Goal: Transaction & Acquisition: Download file/media

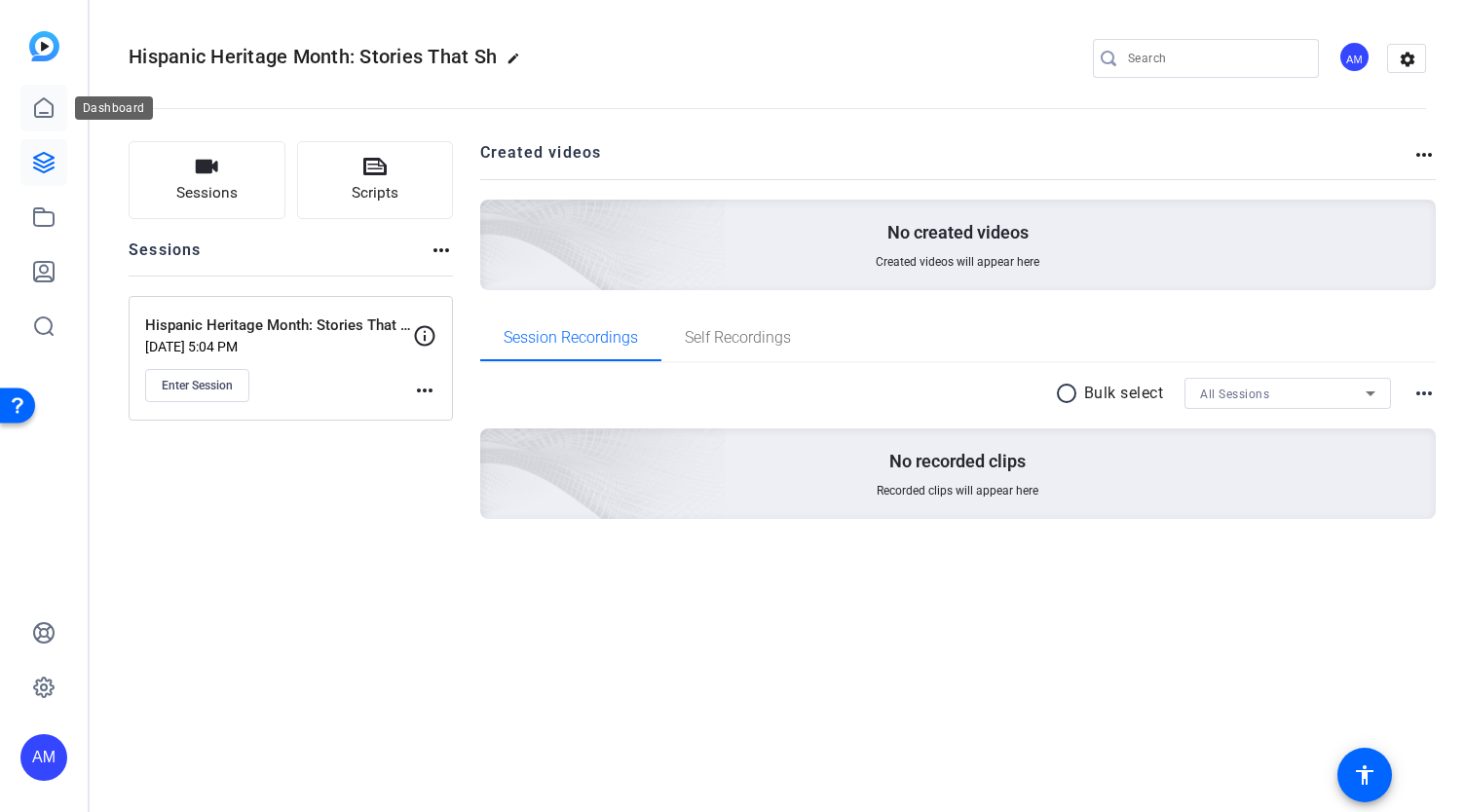
click at [40, 105] on icon at bounding box center [44, 108] width 24 height 24
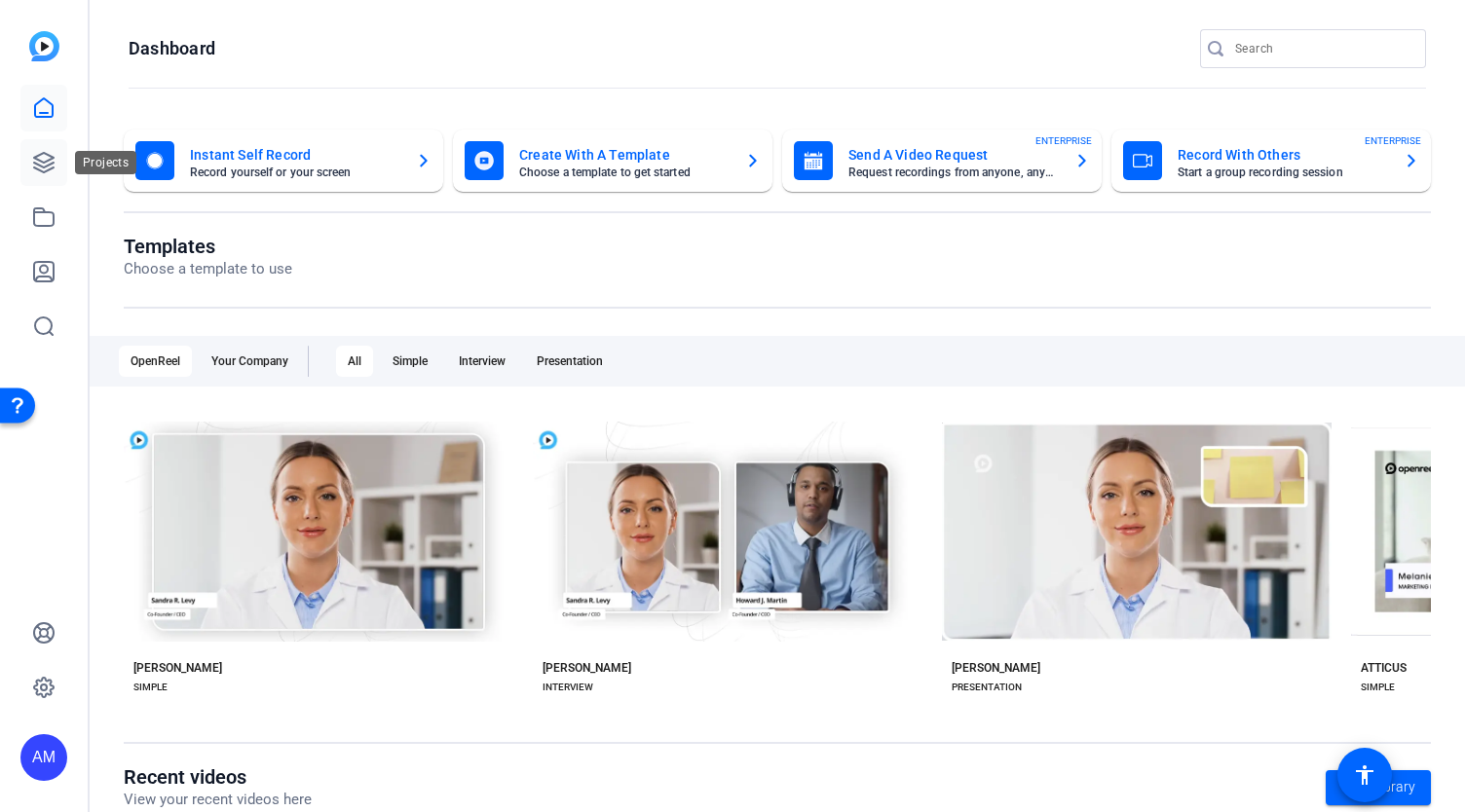
click at [37, 154] on icon at bounding box center [44, 163] width 24 height 24
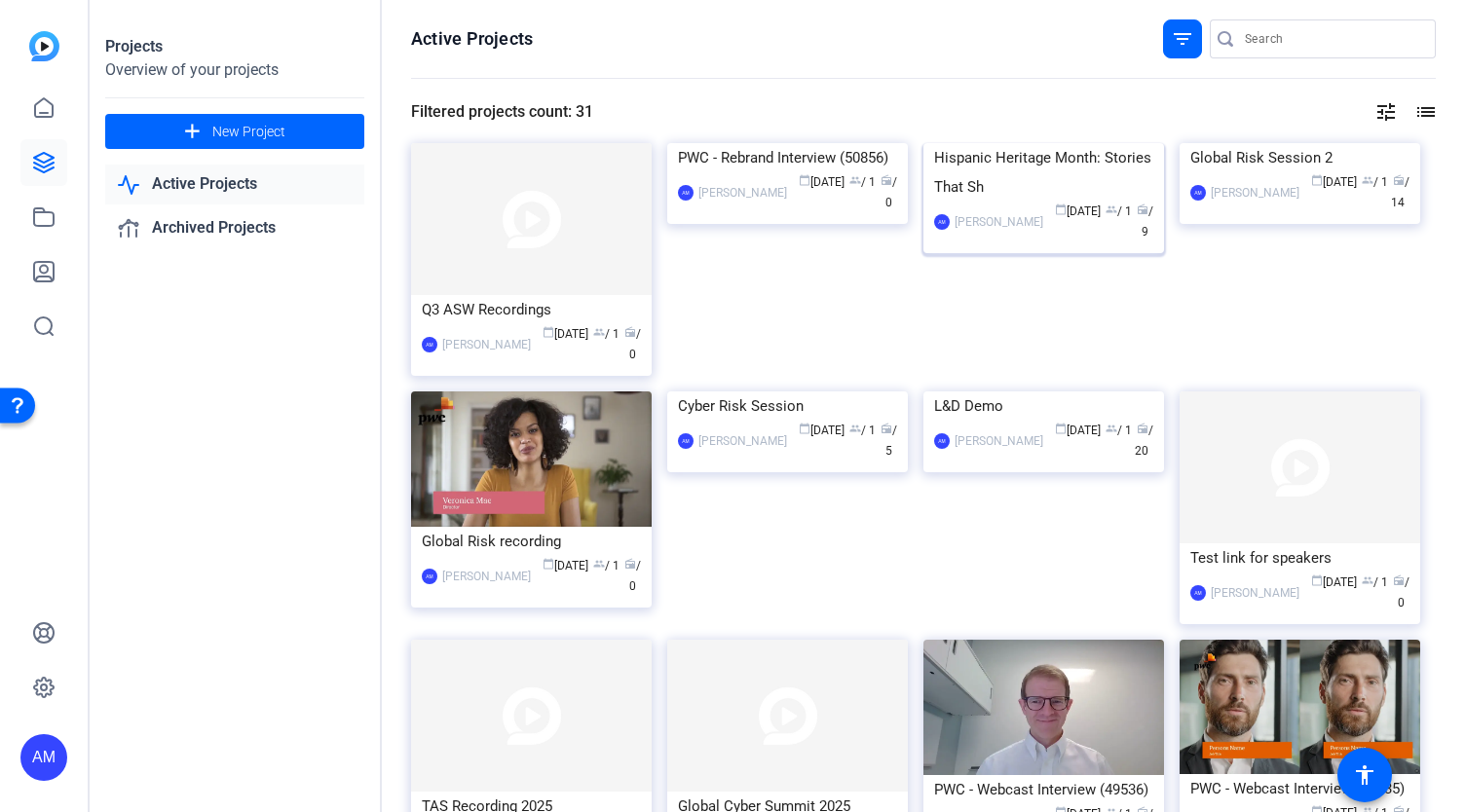
click at [1046, 144] on img at bounding box center [1043, 144] width 241 height 0
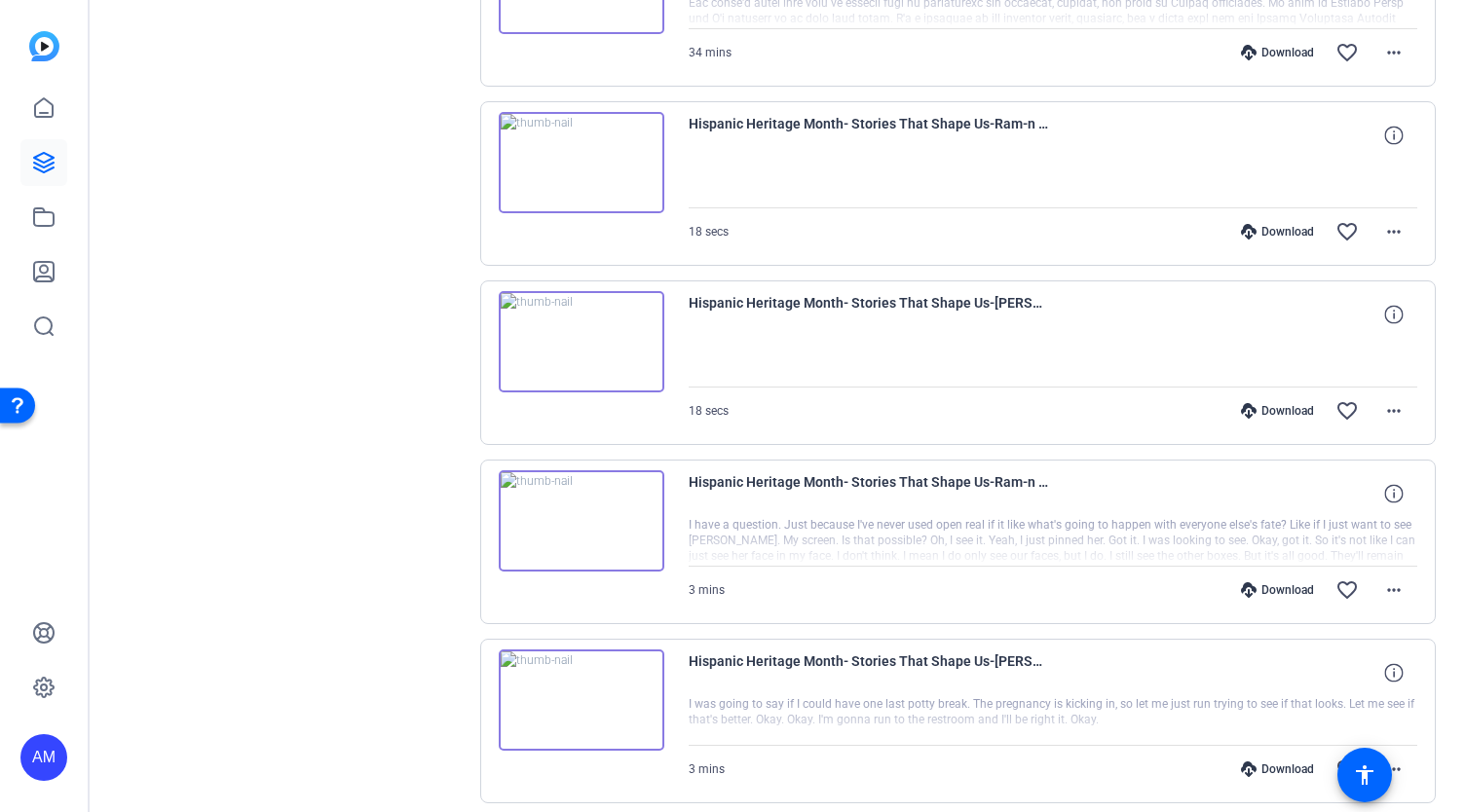
scroll to position [1292, 0]
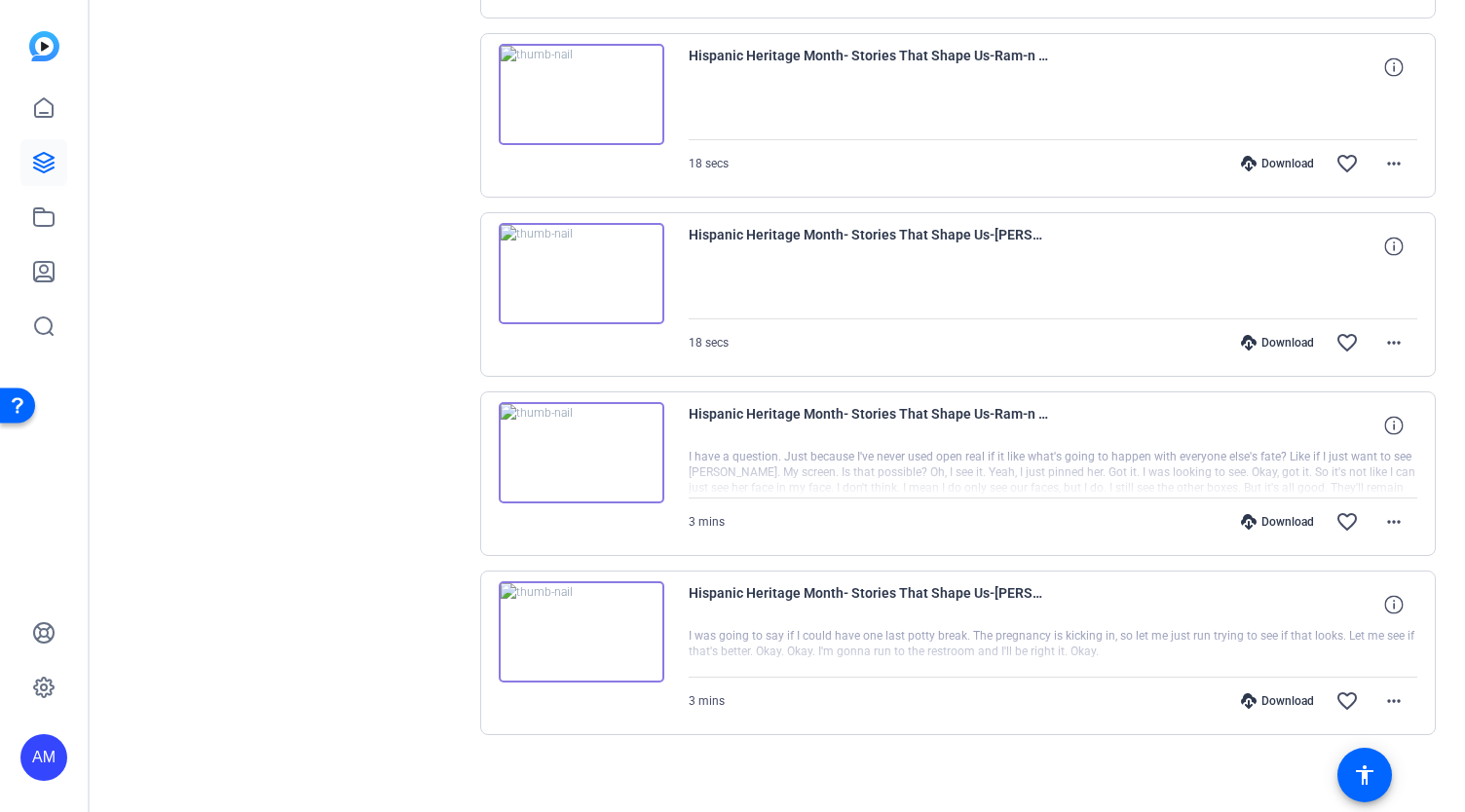
click at [571, 621] on img at bounding box center [581, 632] width 165 height 101
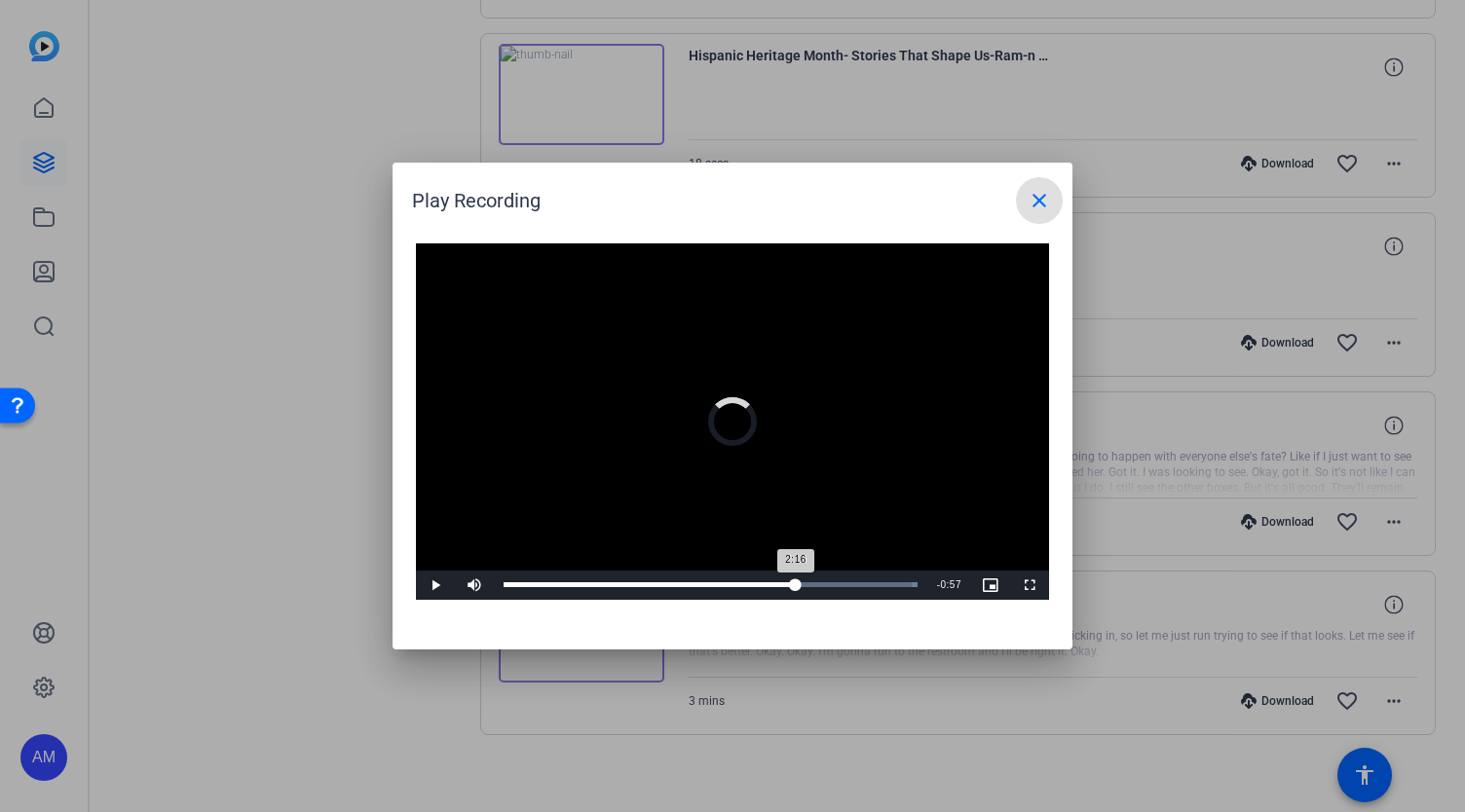
click at [795, 586] on div "Loaded : 100.00% 2:16 2:16" at bounding box center [710, 585] width 414 height 5
click at [1032, 209] on mat-icon "close" at bounding box center [1039, 201] width 24 height 24
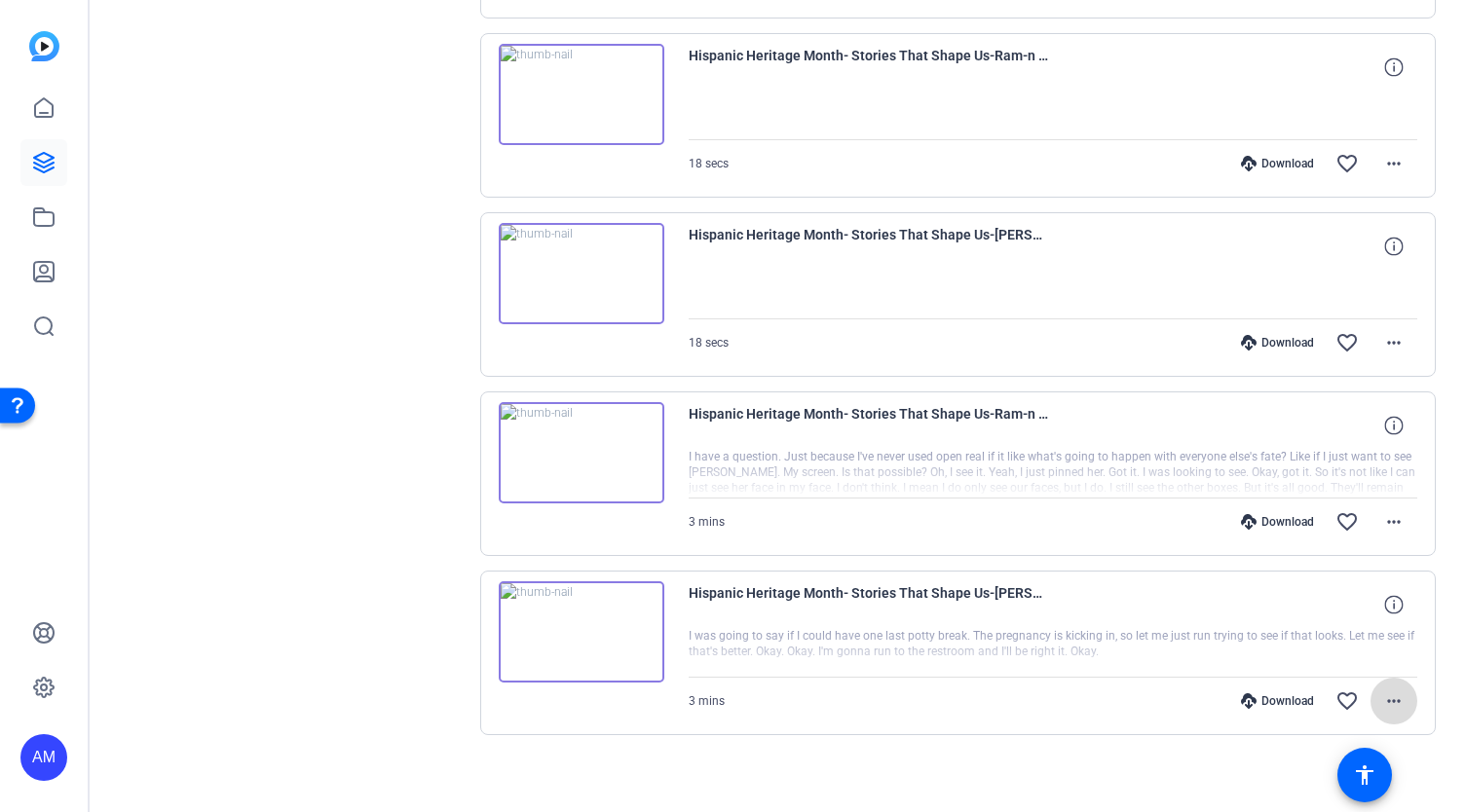
click at [1385, 693] on mat-icon "more_horiz" at bounding box center [1394, 702] width 24 height 24
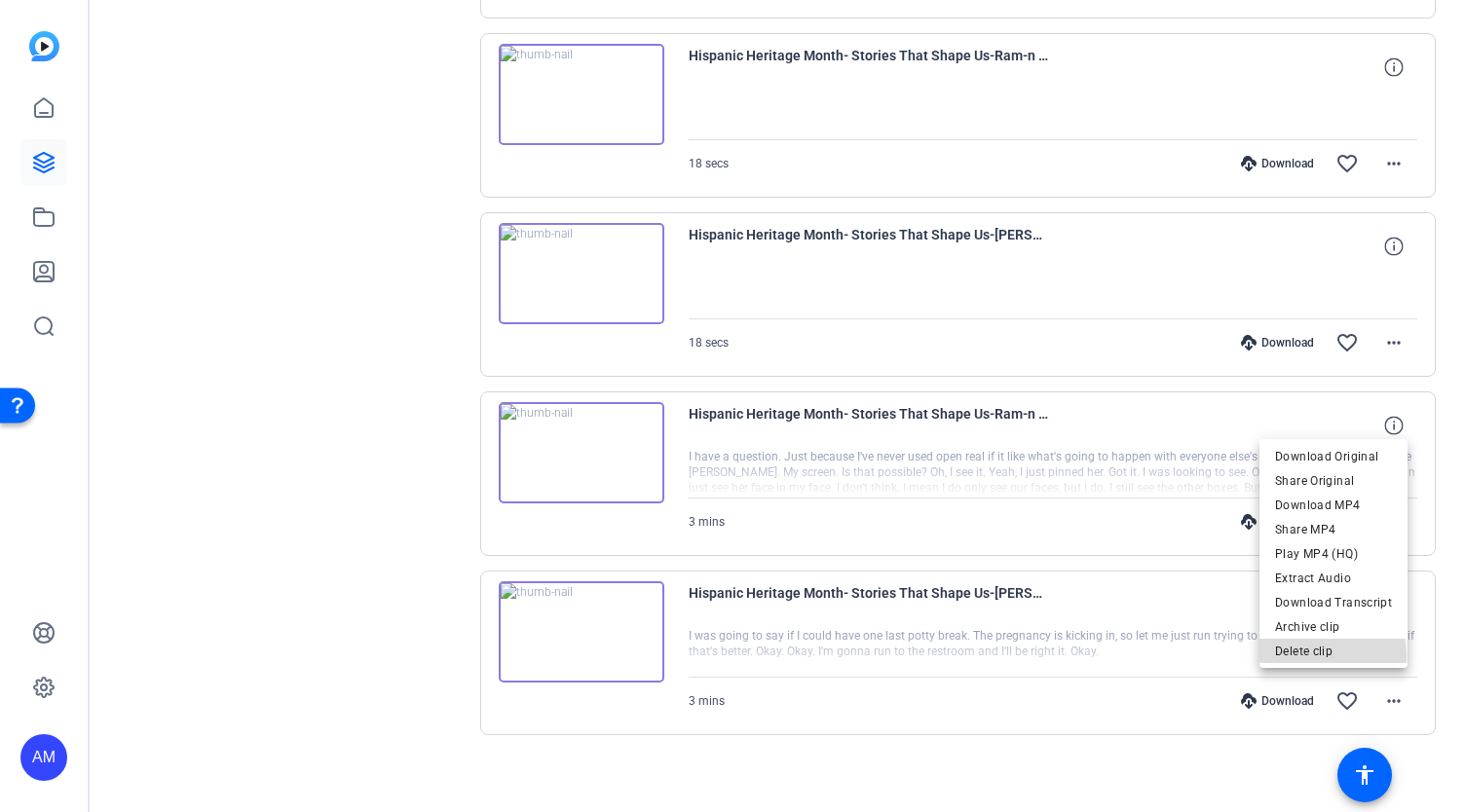
click at [1326, 658] on span "Delete clip" at bounding box center [1333, 652] width 117 height 24
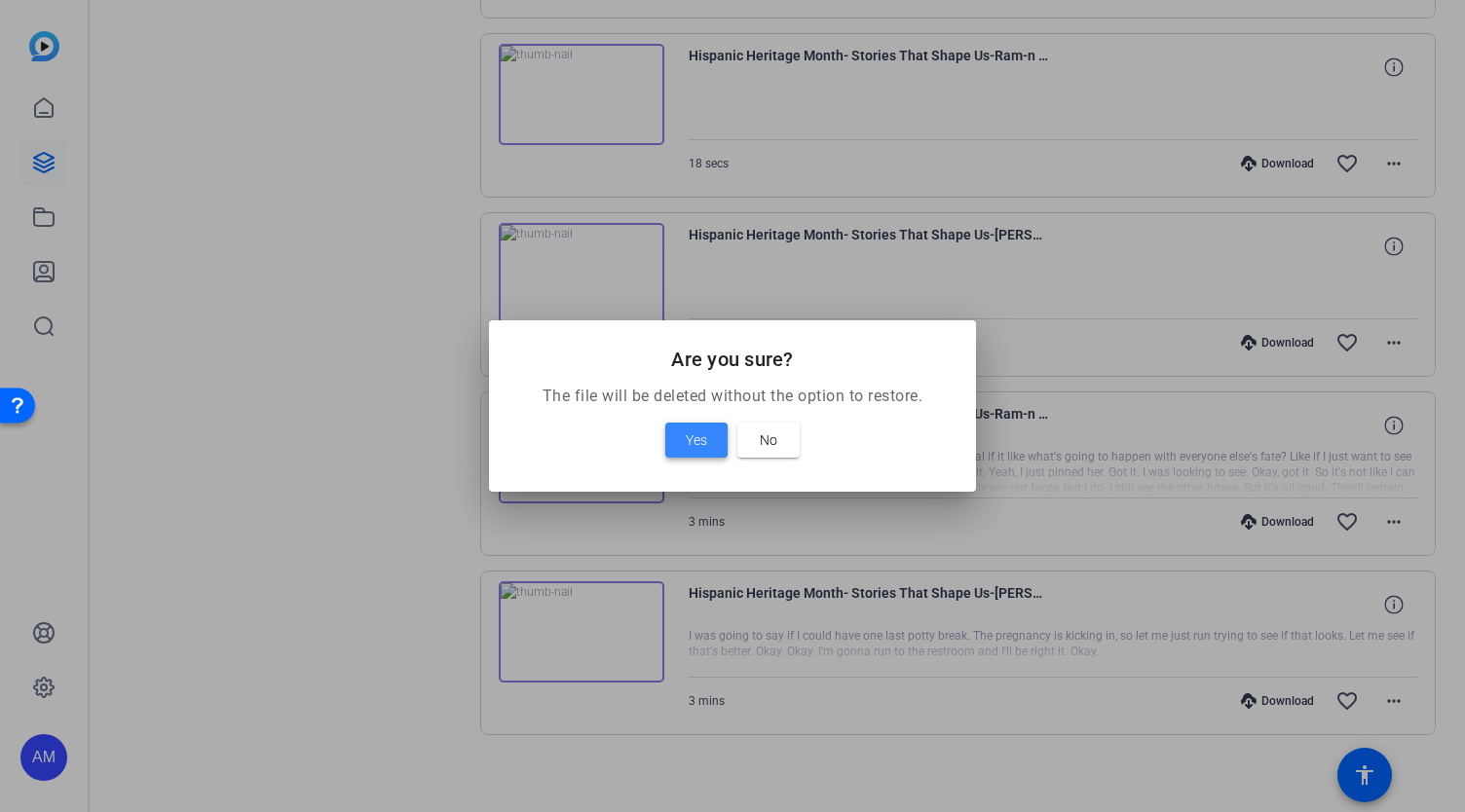
click at [691, 443] on span "Yes" at bounding box center [697, 440] width 22 height 24
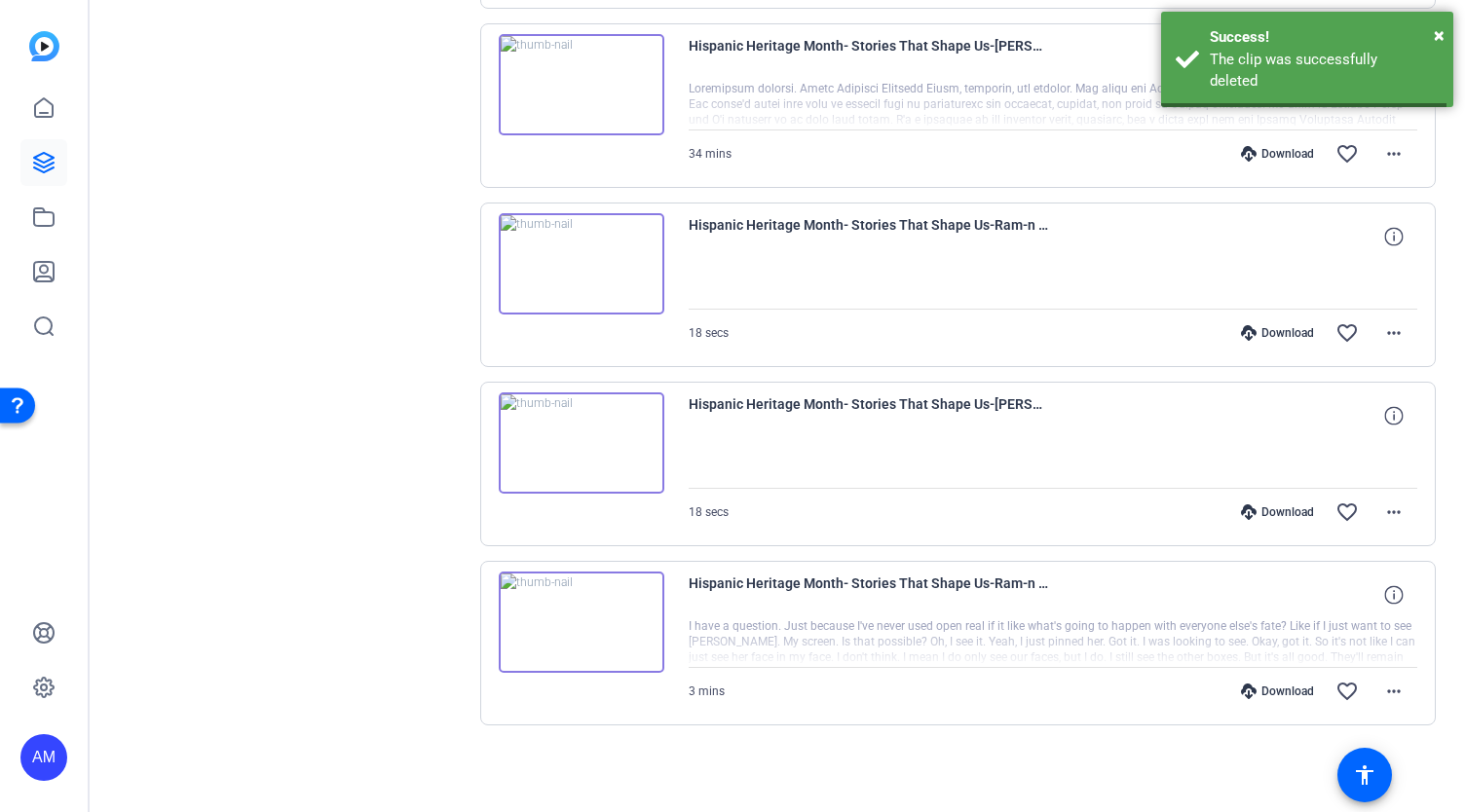
scroll to position [1115, 0]
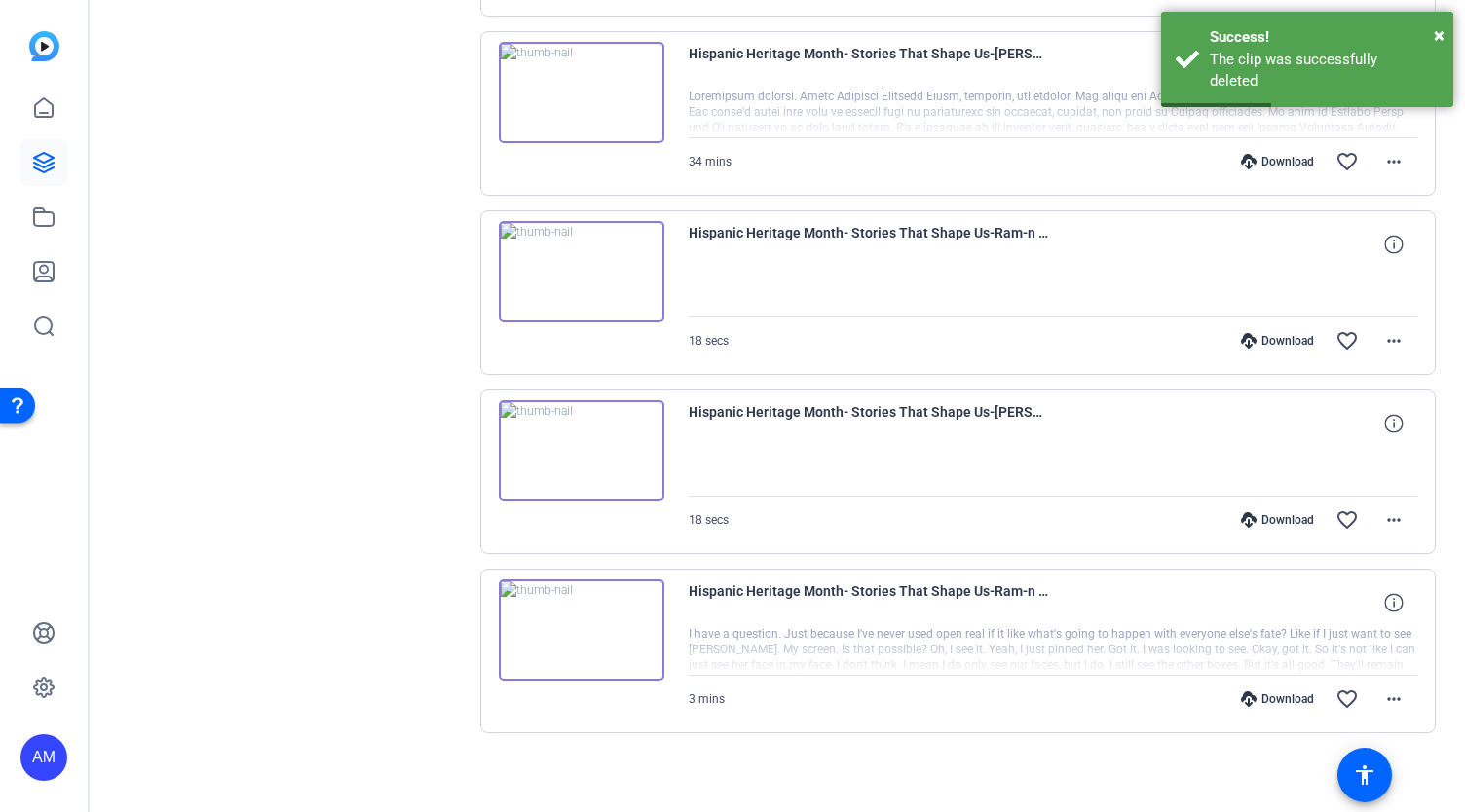
click at [637, 654] on img at bounding box center [581, 630] width 165 height 101
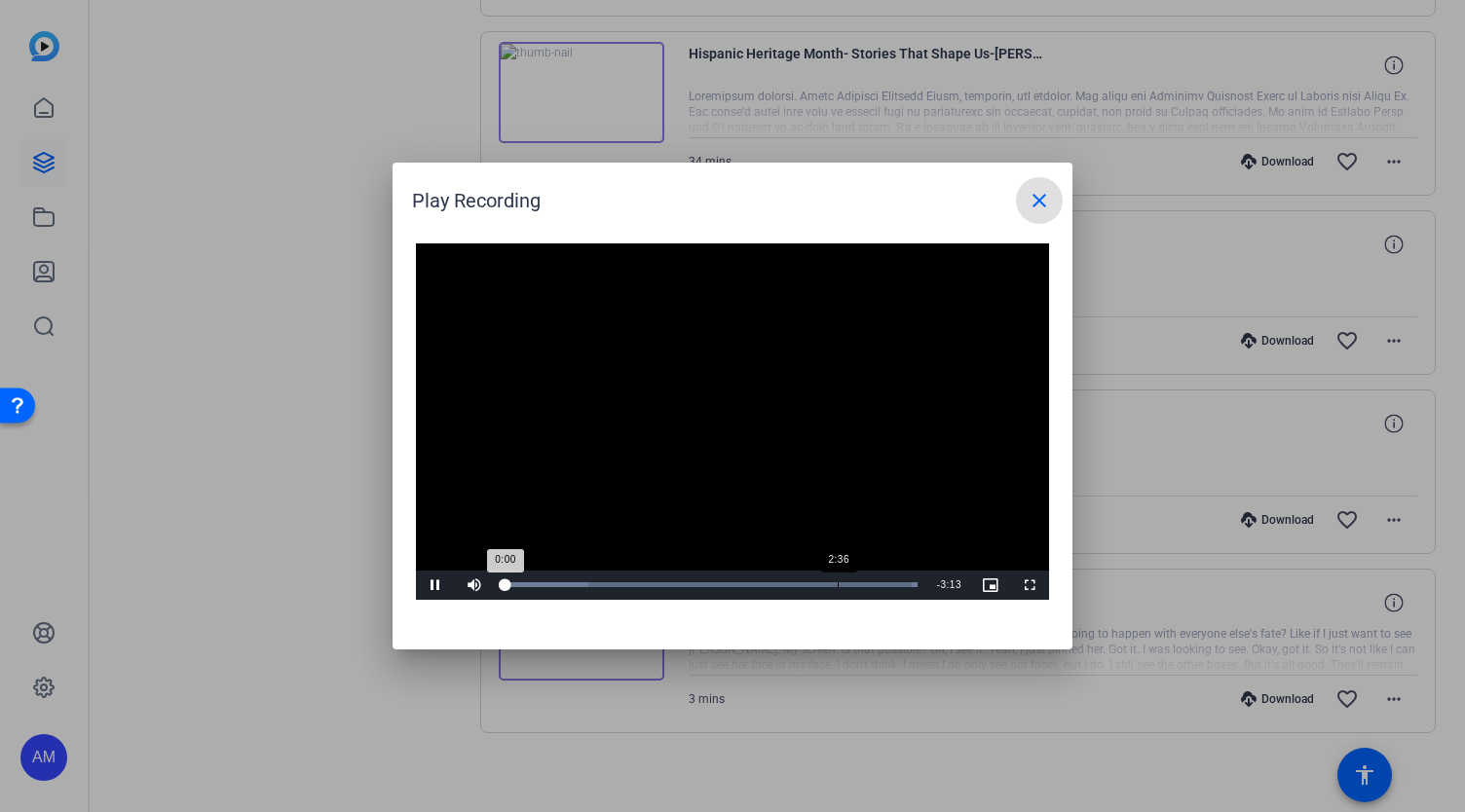
click at [838, 583] on div "Loaded : 100.00% 2:36 0:00" at bounding box center [710, 585] width 414 height 5
click at [1029, 214] on span at bounding box center [1040, 201] width 47 height 47
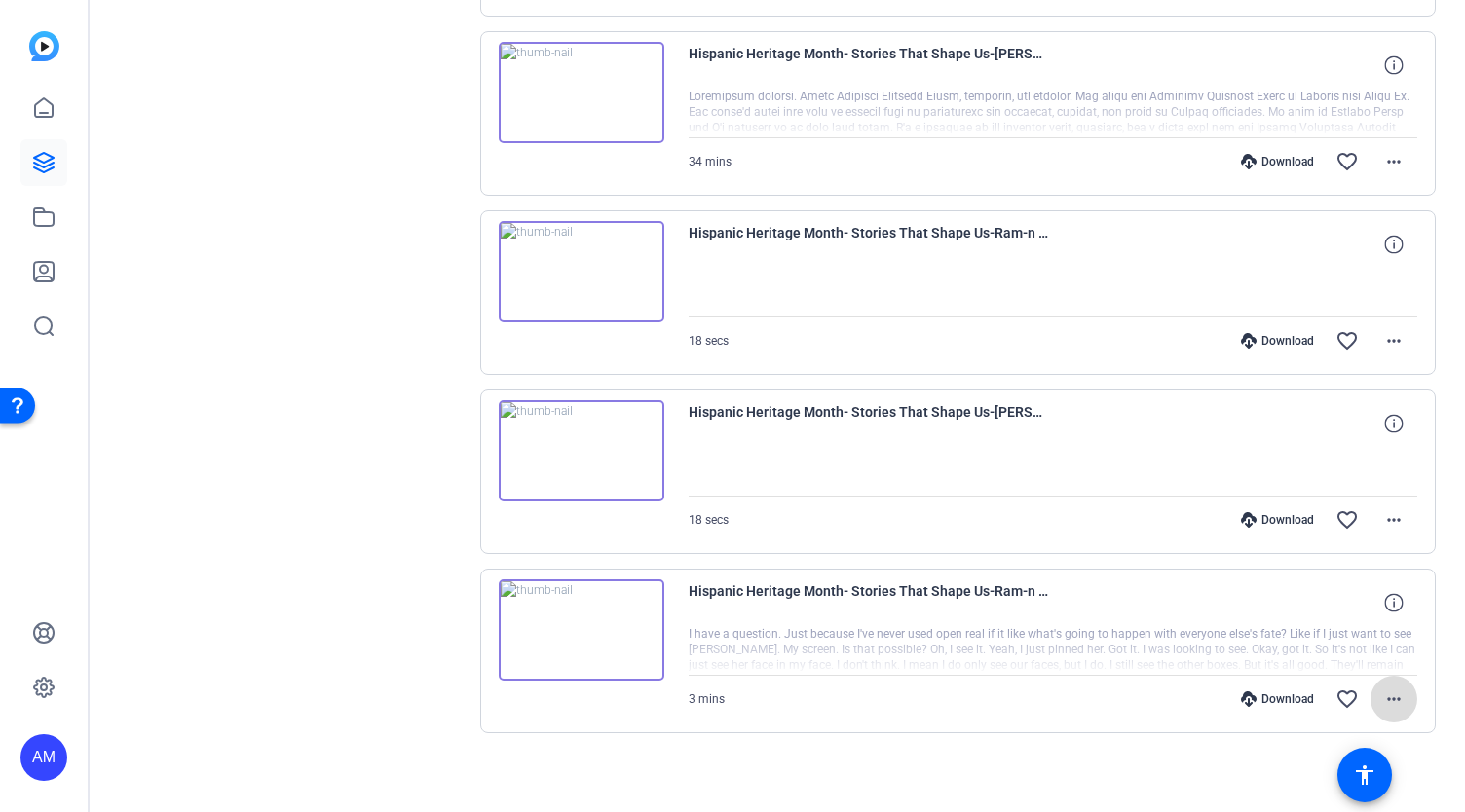
click at [1382, 694] on mat-icon "more_horiz" at bounding box center [1394, 700] width 24 height 24
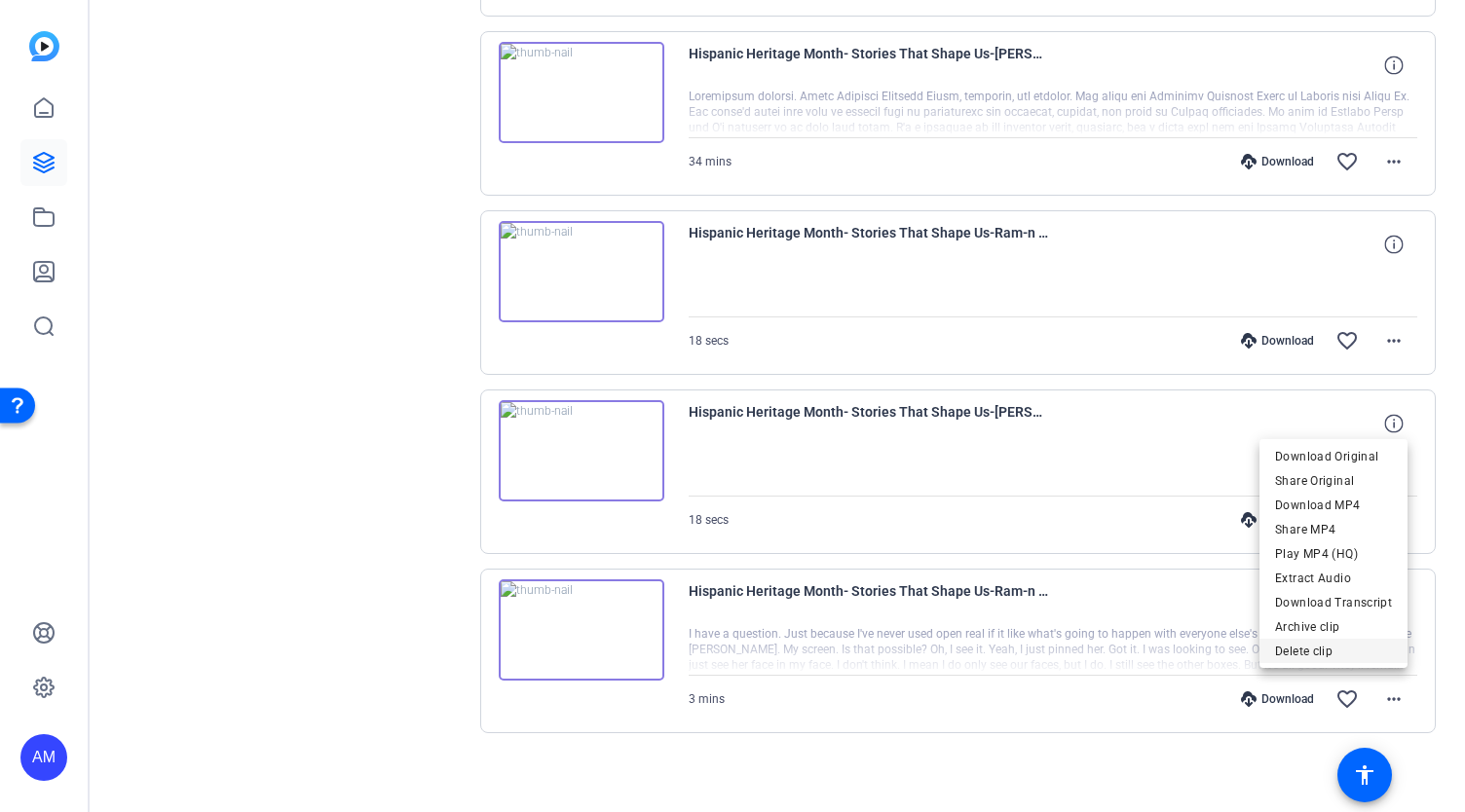
click at [1333, 646] on span "Delete clip" at bounding box center [1333, 652] width 117 height 24
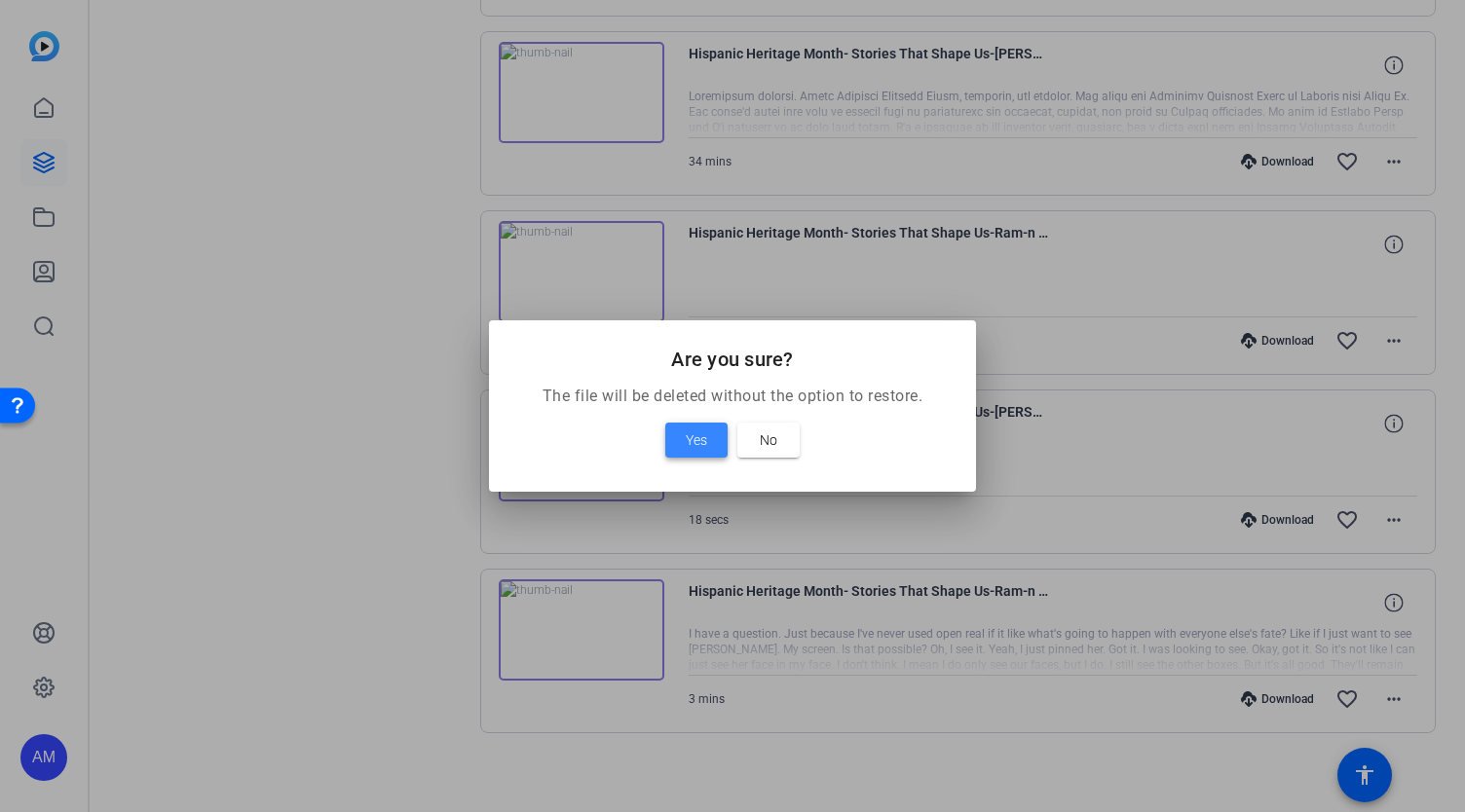
click at [695, 442] on span "Yes" at bounding box center [697, 440] width 22 height 24
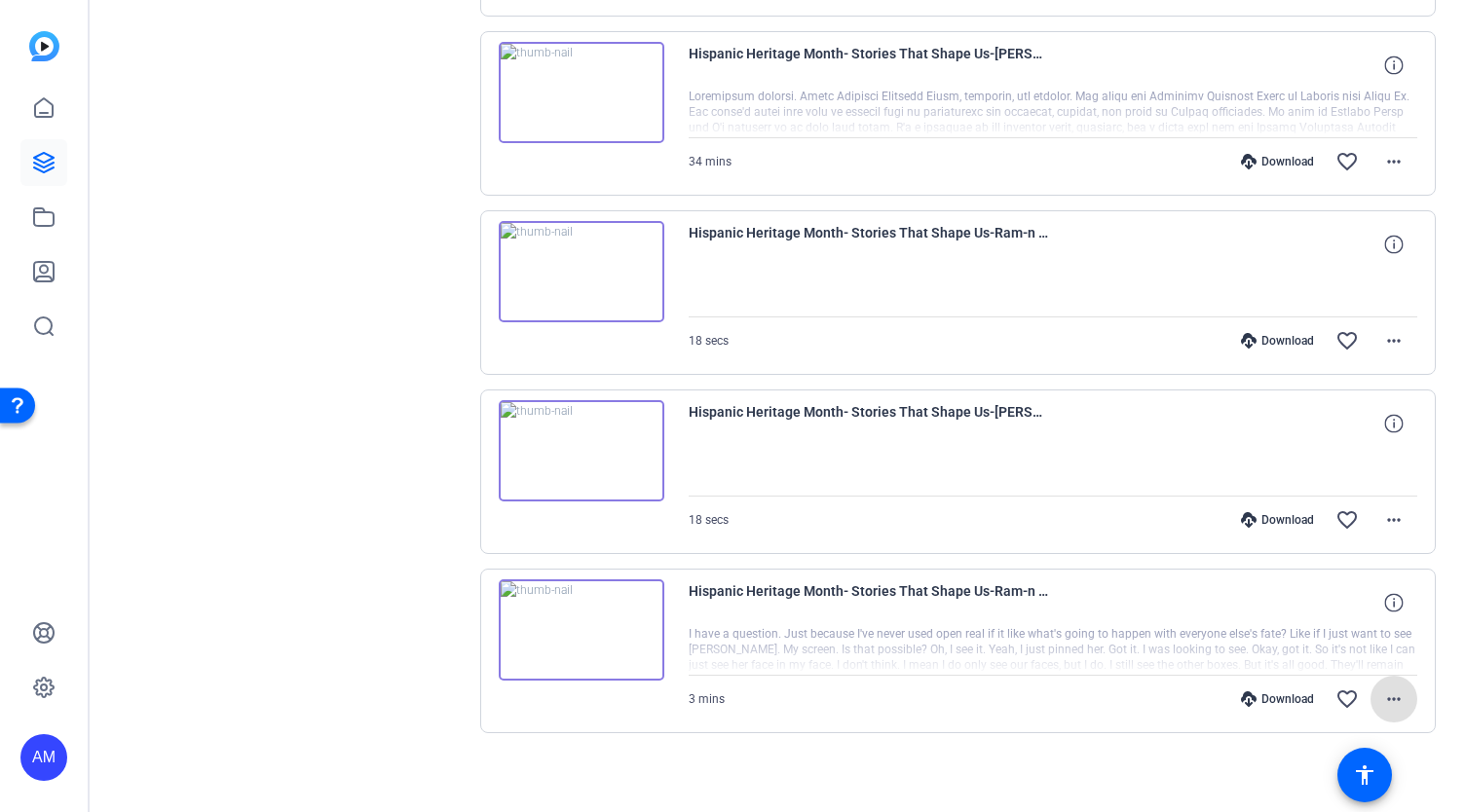
scroll to position [935, 0]
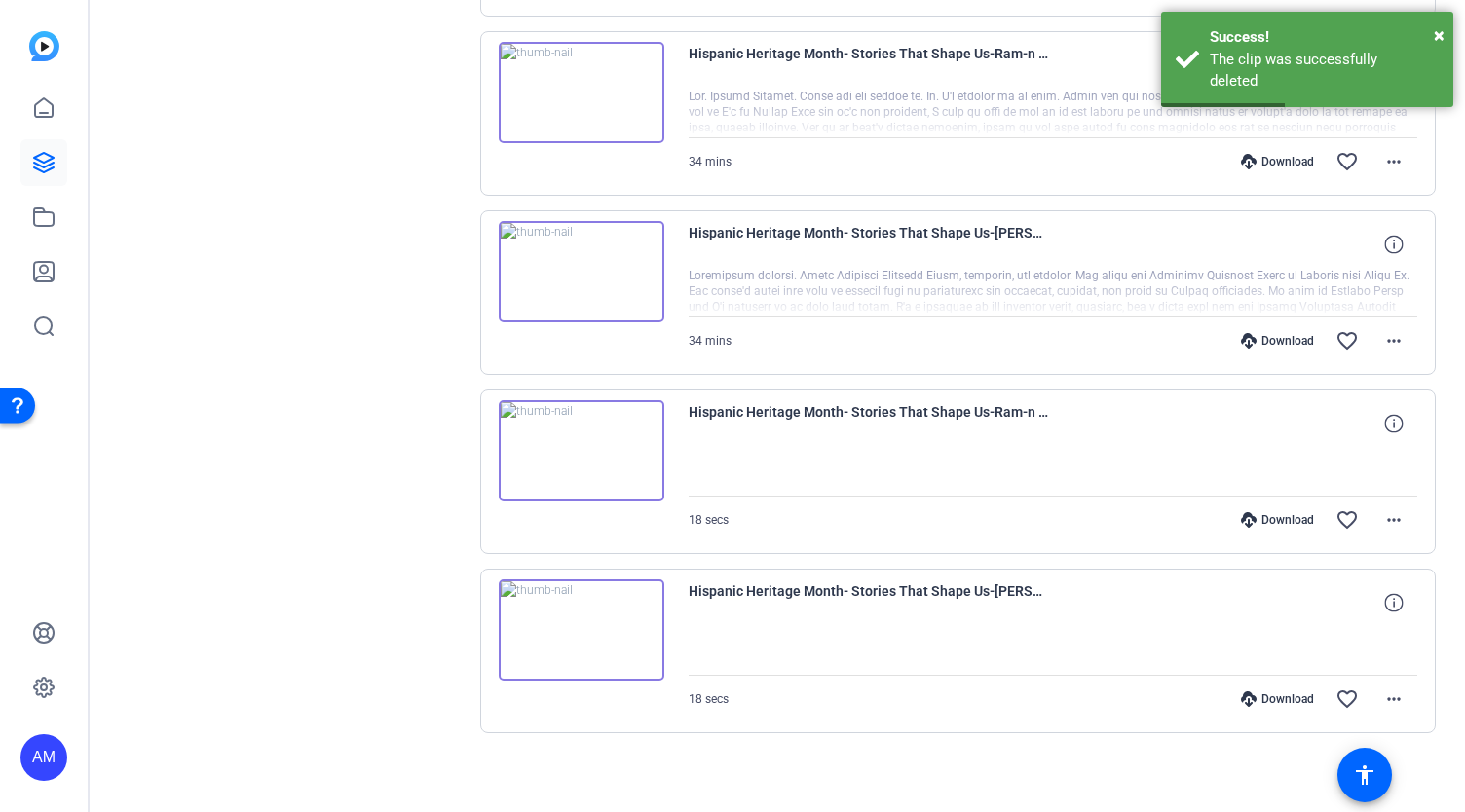
click at [633, 640] on img at bounding box center [581, 630] width 165 height 101
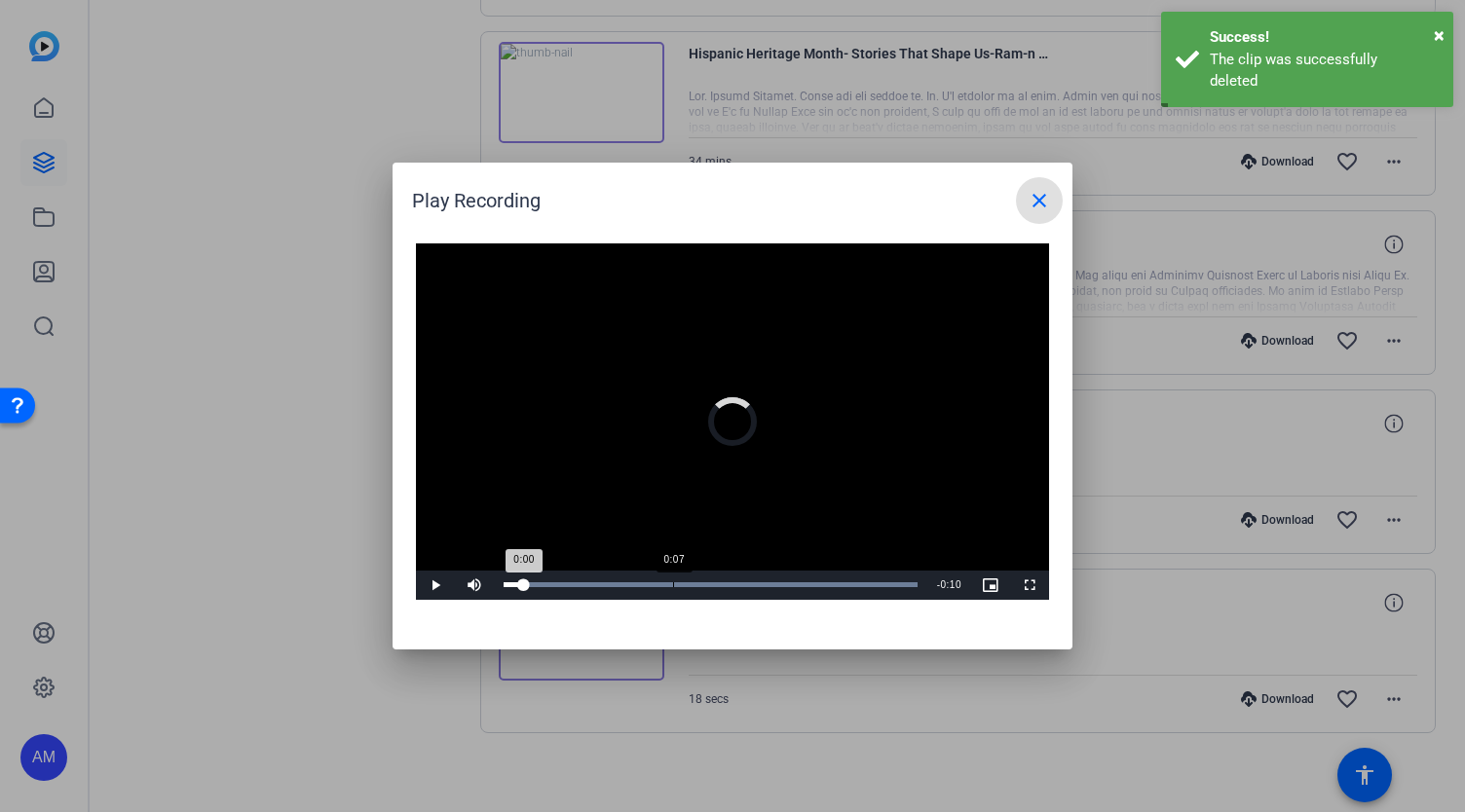
click at [674, 595] on div "Loaded : 100.00% 0:07 0:00" at bounding box center [710, 586] width 434 height 29
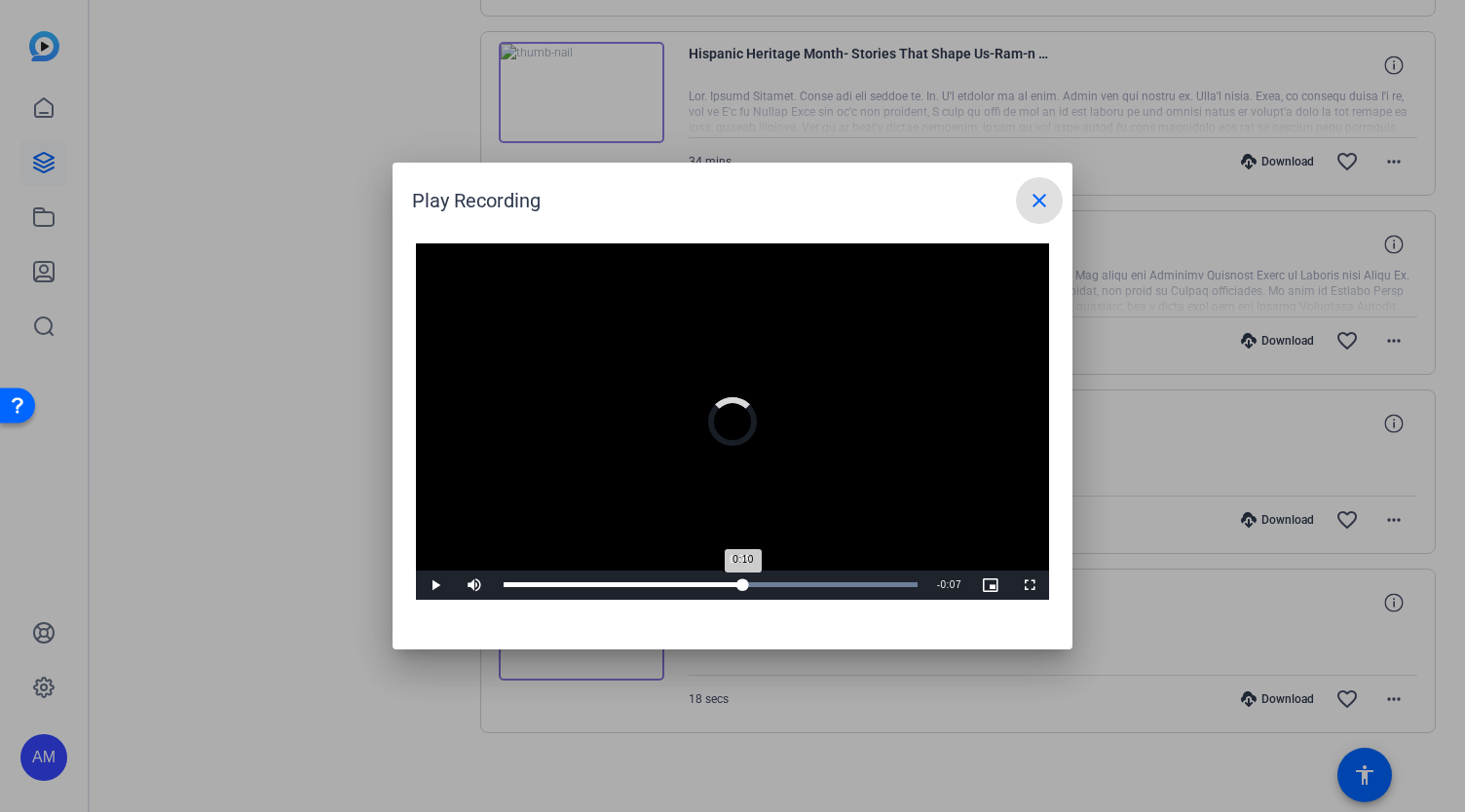
click at [742, 580] on div "Loaded : 100.00% 0:09 0:10" at bounding box center [710, 586] width 434 height 29
click at [1050, 193] on mat-icon "close" at bounding box center [1039, 201] width 24 height 24
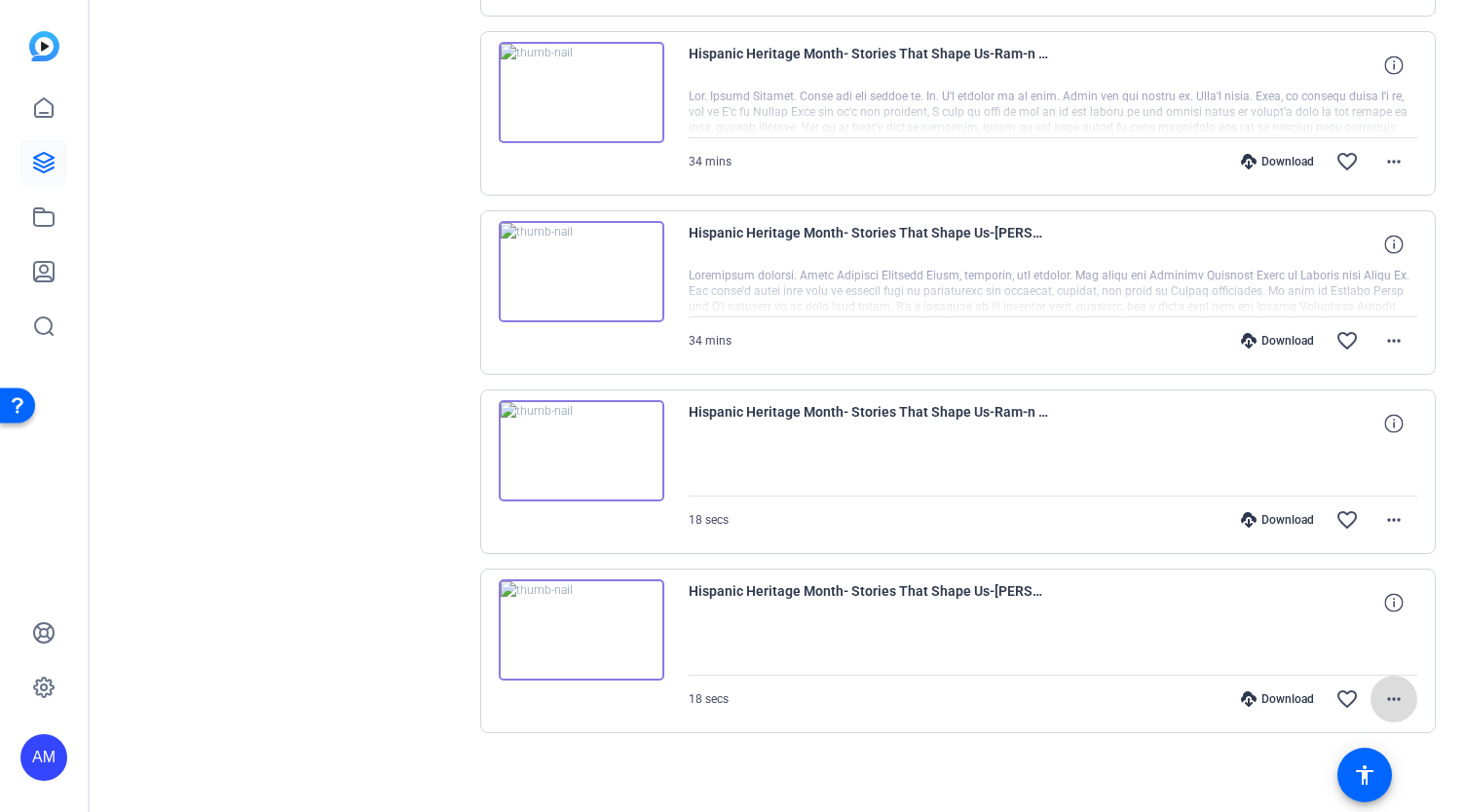
click at [1386, 697] on mat-icon "more_horiz" at bounding box center [1394, 700] width 24 height 24
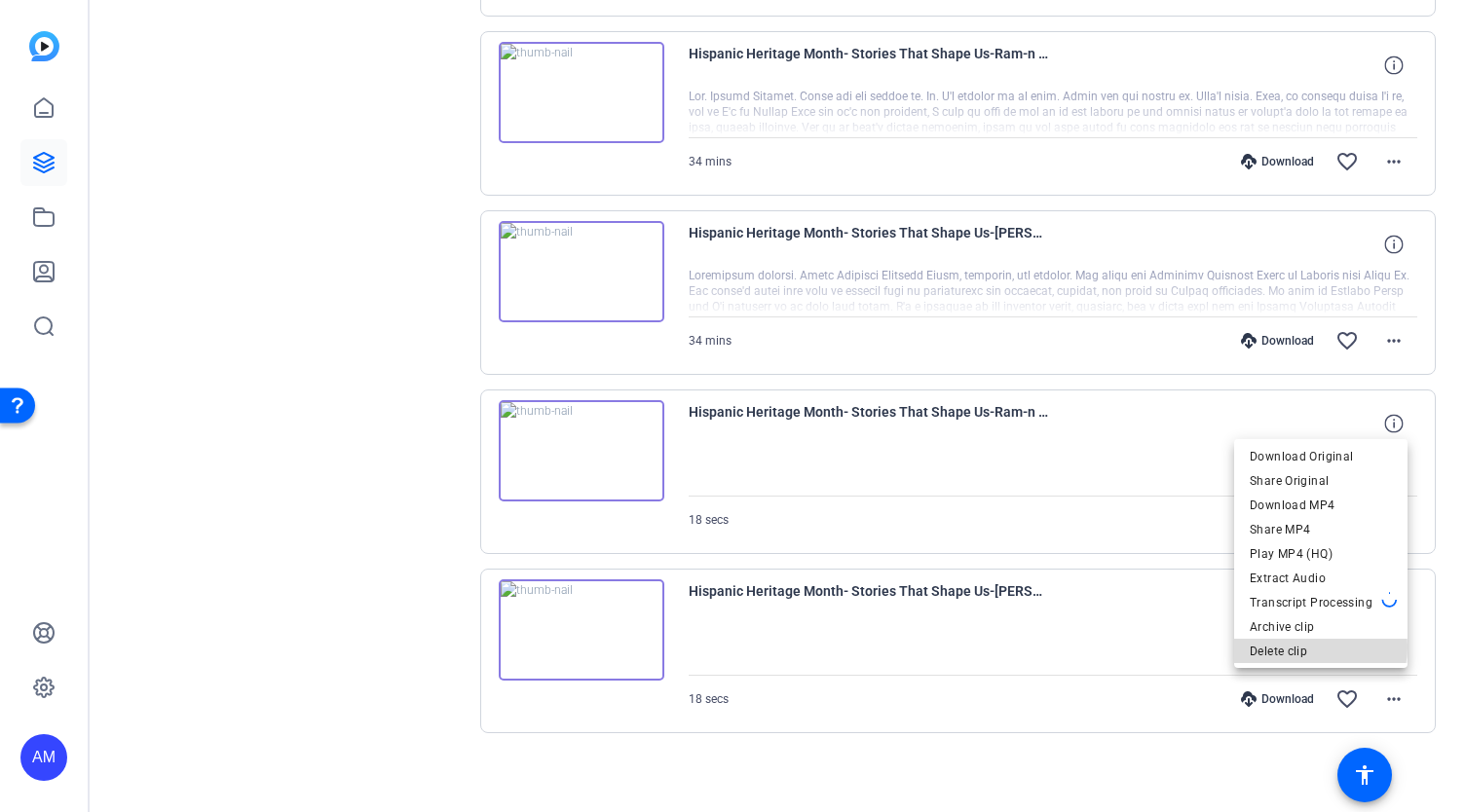
click at [1318, 648] on span "Delete clip" at bounding box center [1320, 652] width 143 height 24
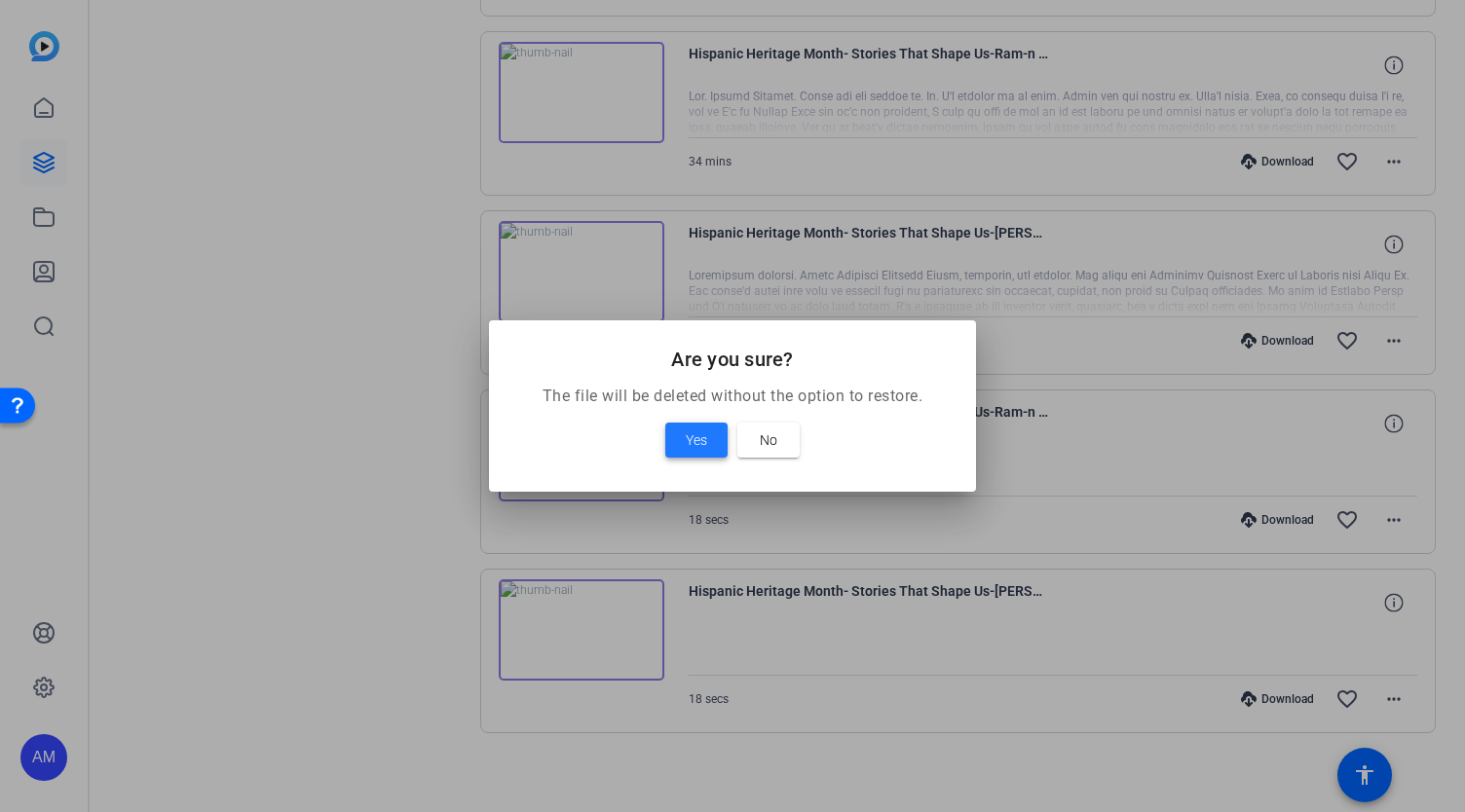
click at [701, 431] on span "Yes" at bounding box center [697, 440] width 22 height 24
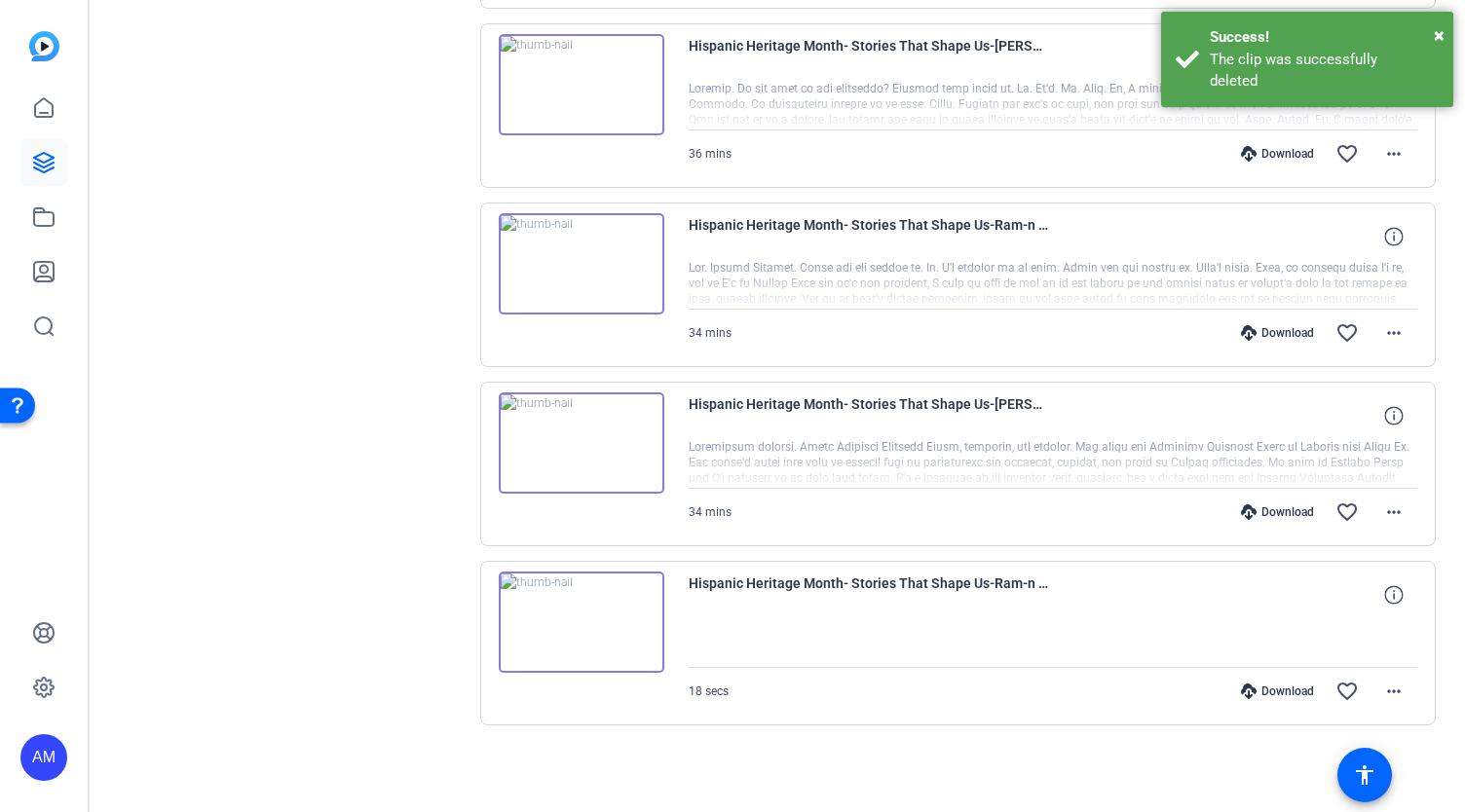
scroll to position [758, 0]
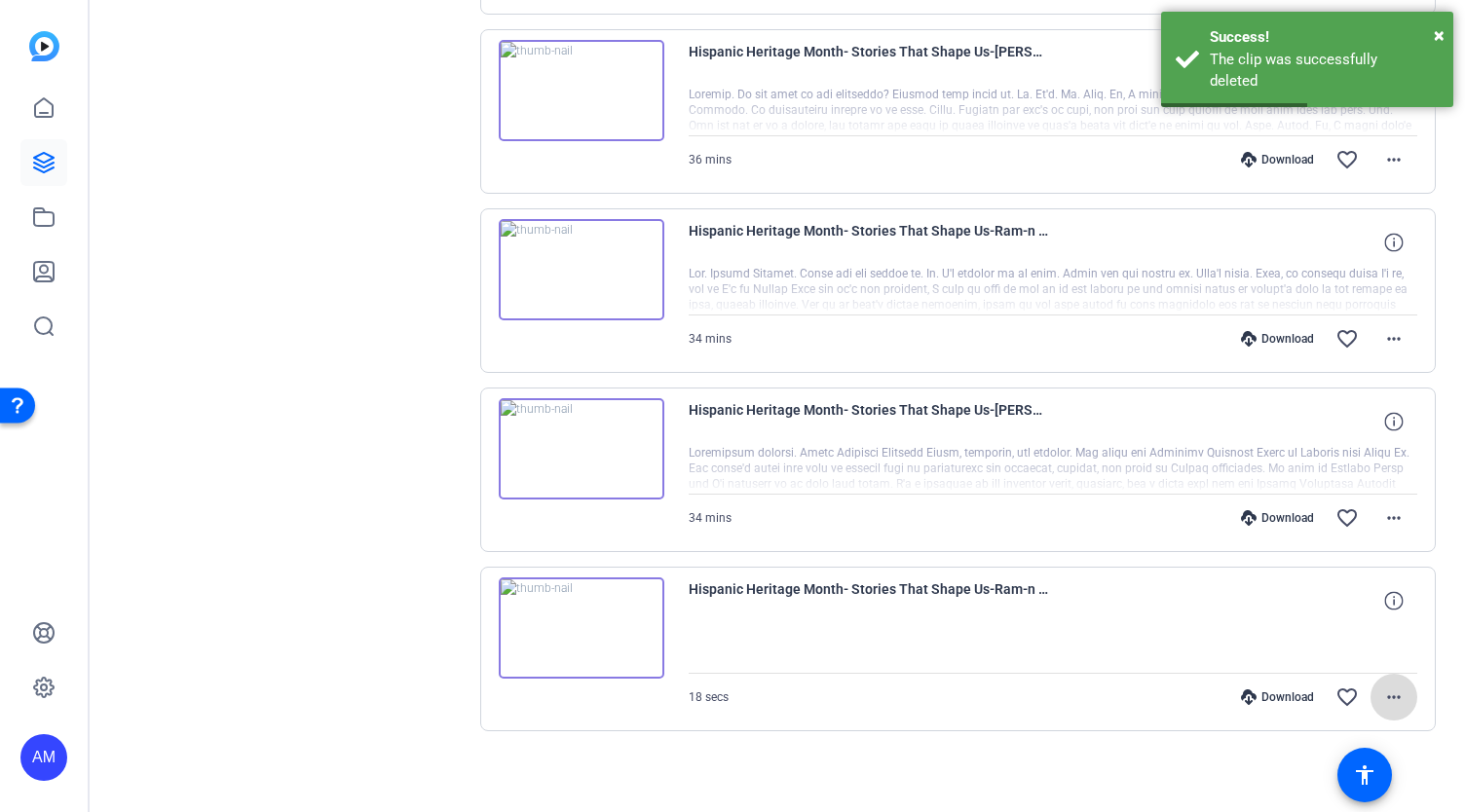
click at [1385, 690] on mat-icon "more_horiz" at bounding box center [1394, 698] width 24 height 24
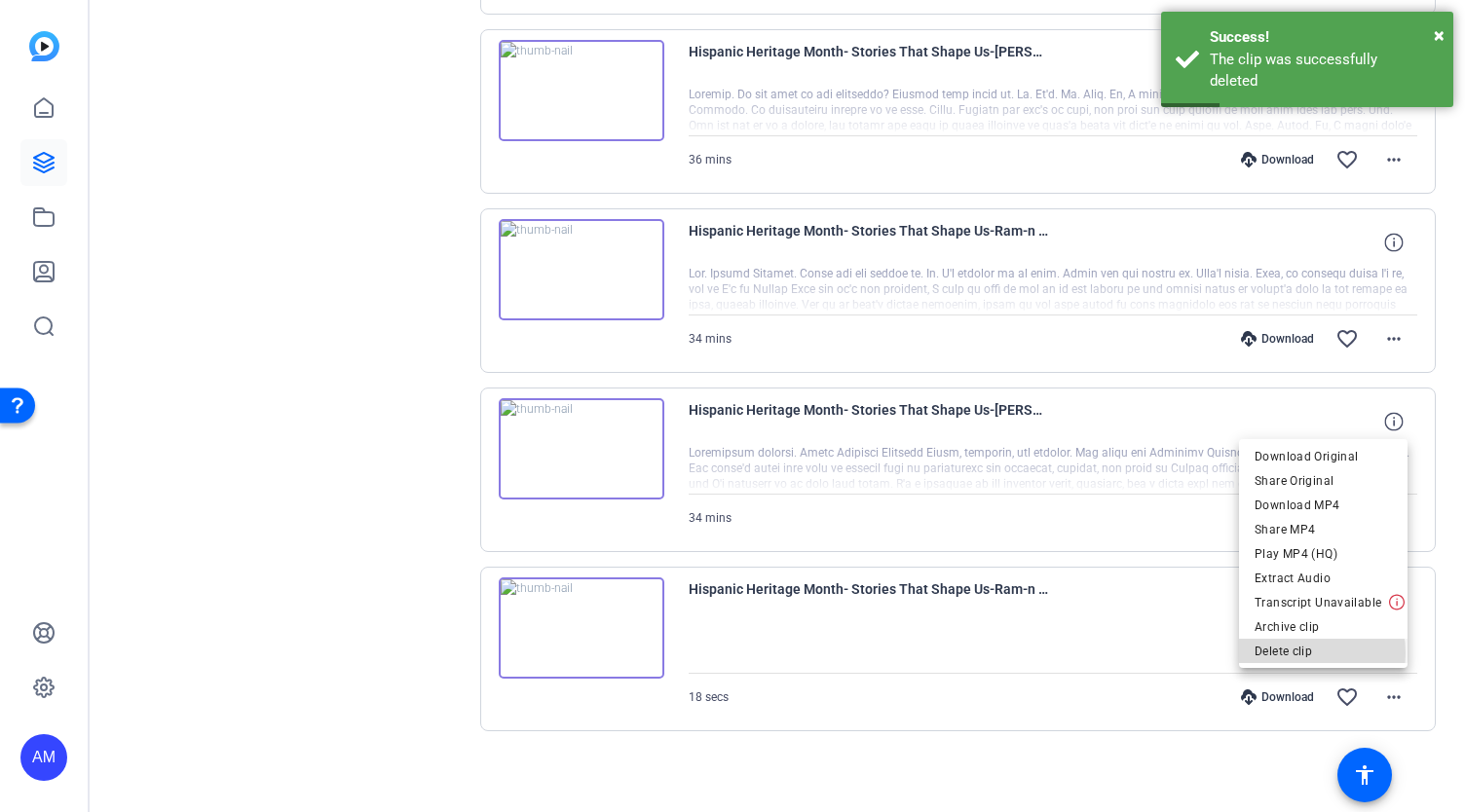
click at [1297, 654] on span "Delete clip" at bounding box center [1323, 652] width 138 height 24
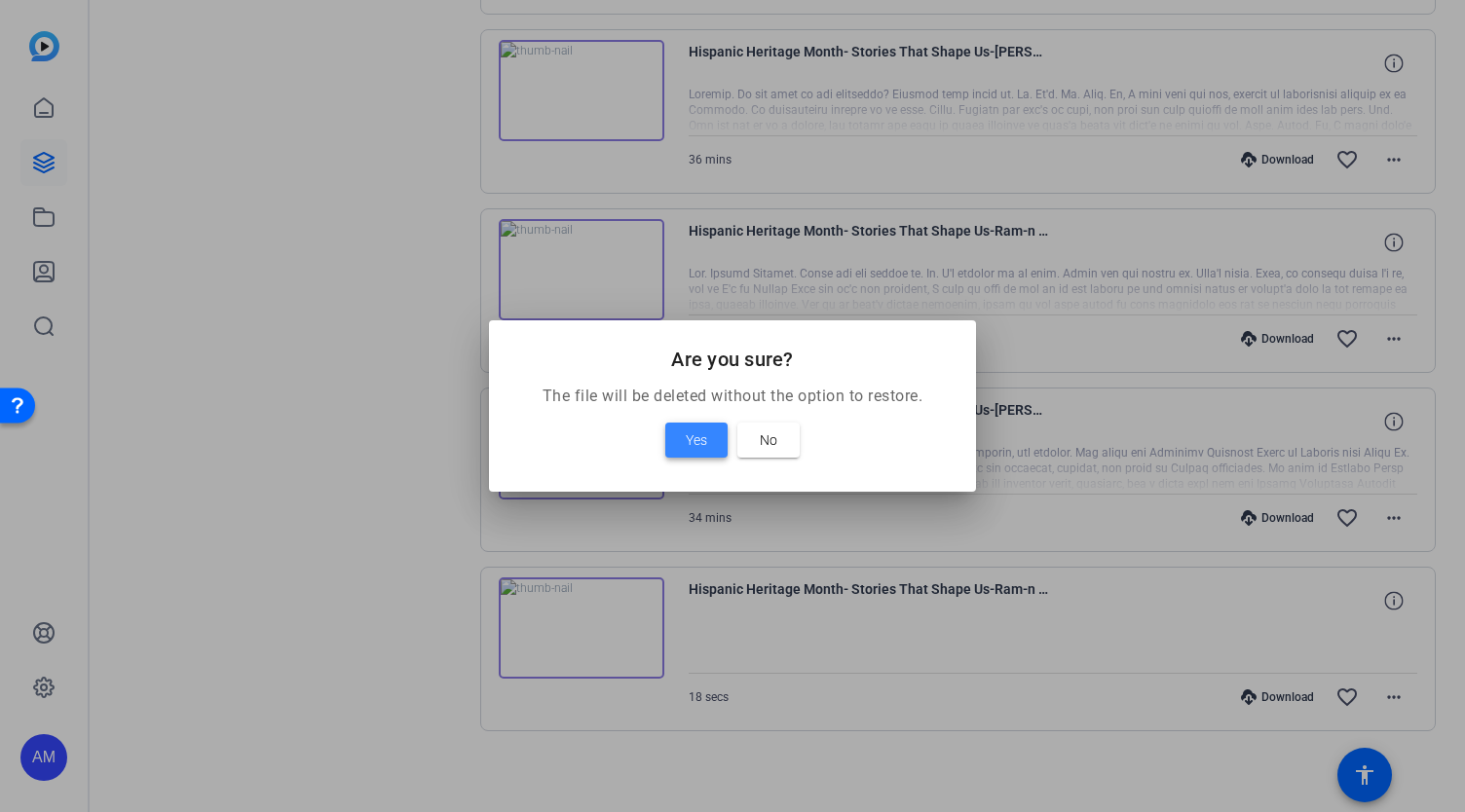
click at [699, 440] on span "Yes" at bounding box center [697, 440] width 22 height 24
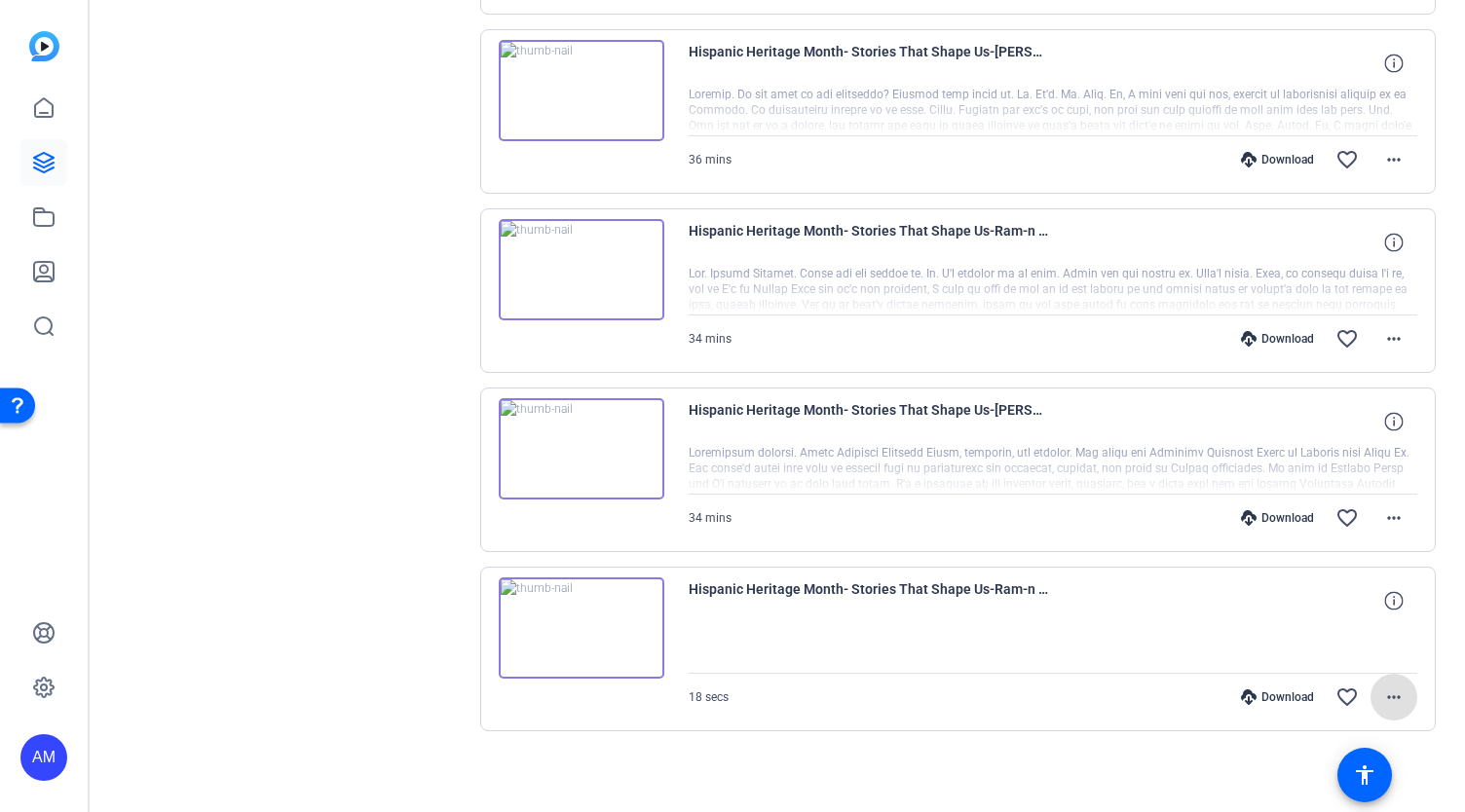
scroll to position [579, 0]
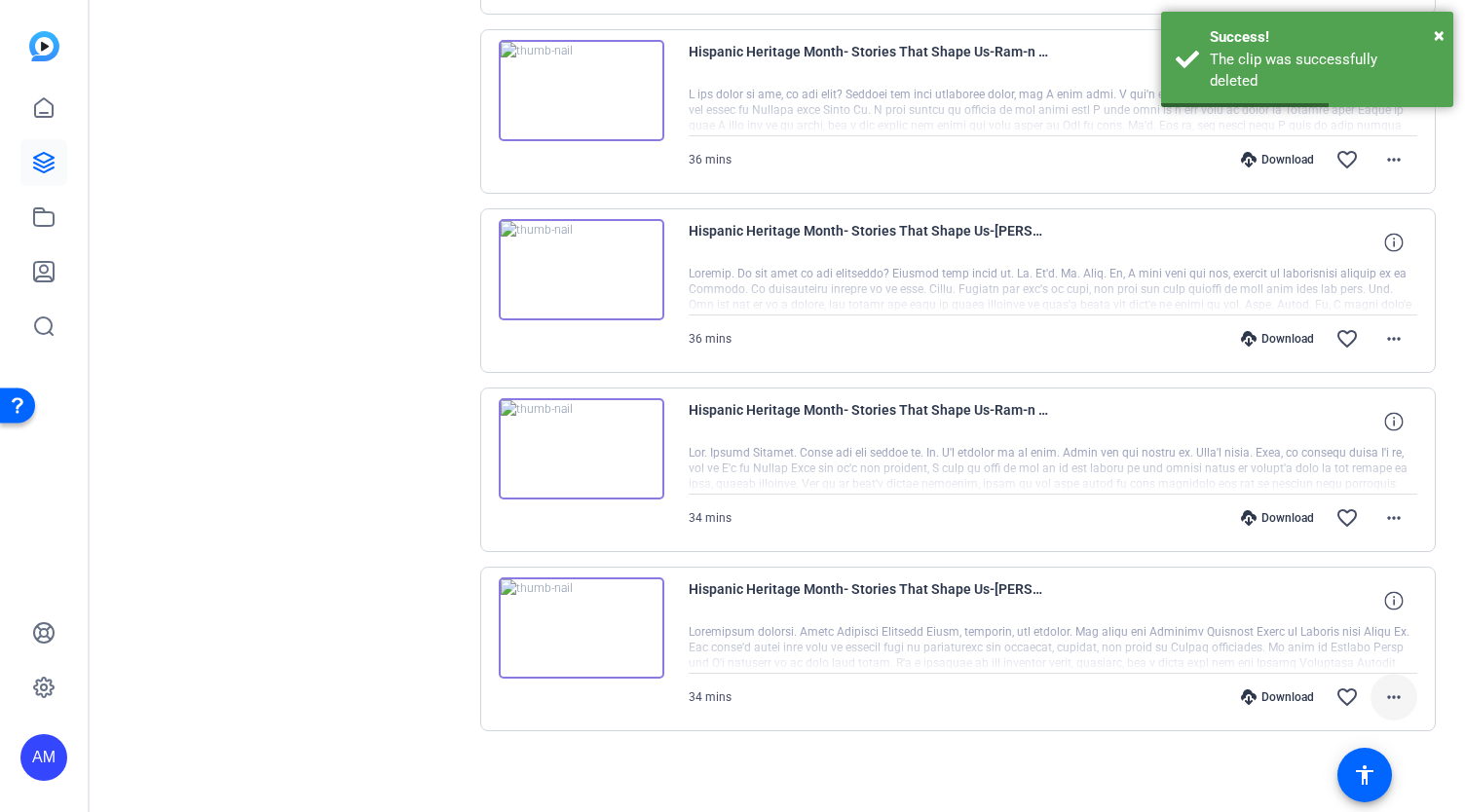
click at [1384, 695] on mat-icon "more_horiz" at bounding box center [1394, 698] width 24 height 24
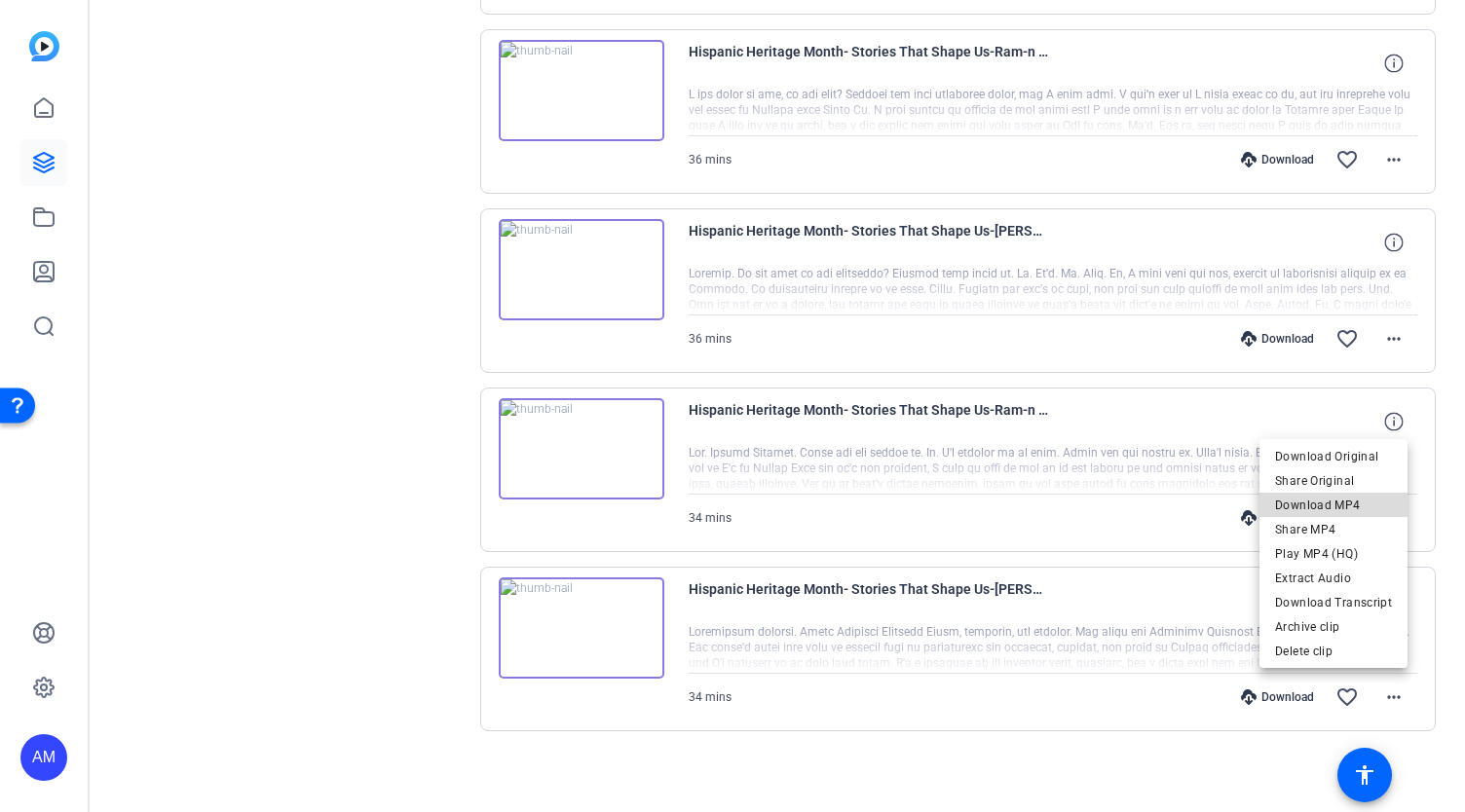
click at [1348, 500] on span "Download MP4" at bounding box center [1333, 505] width 117 height 24
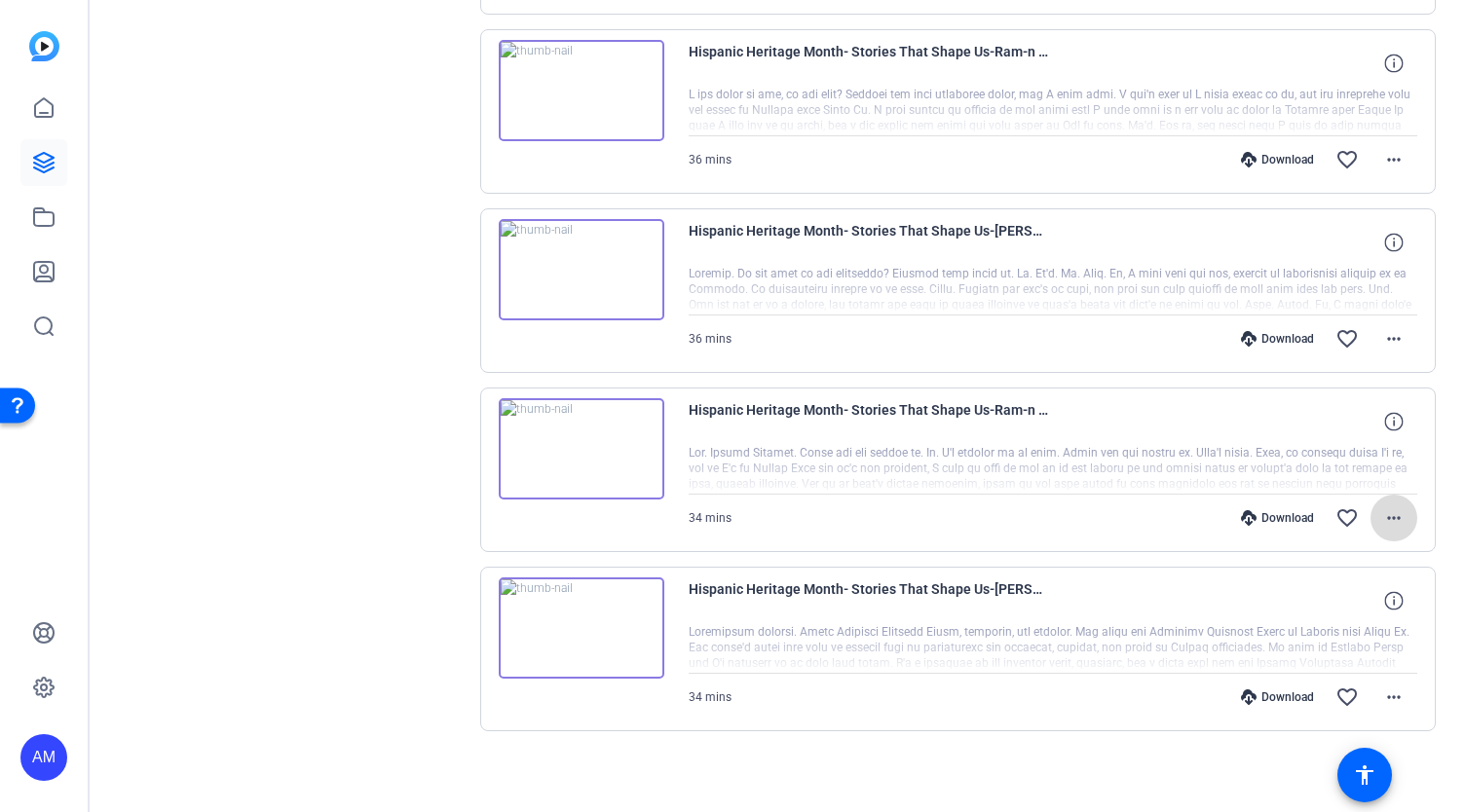
click at [1385, 513] on mat-icon "more_horiz" at bounding box center [1394, 518] width 24 height 24
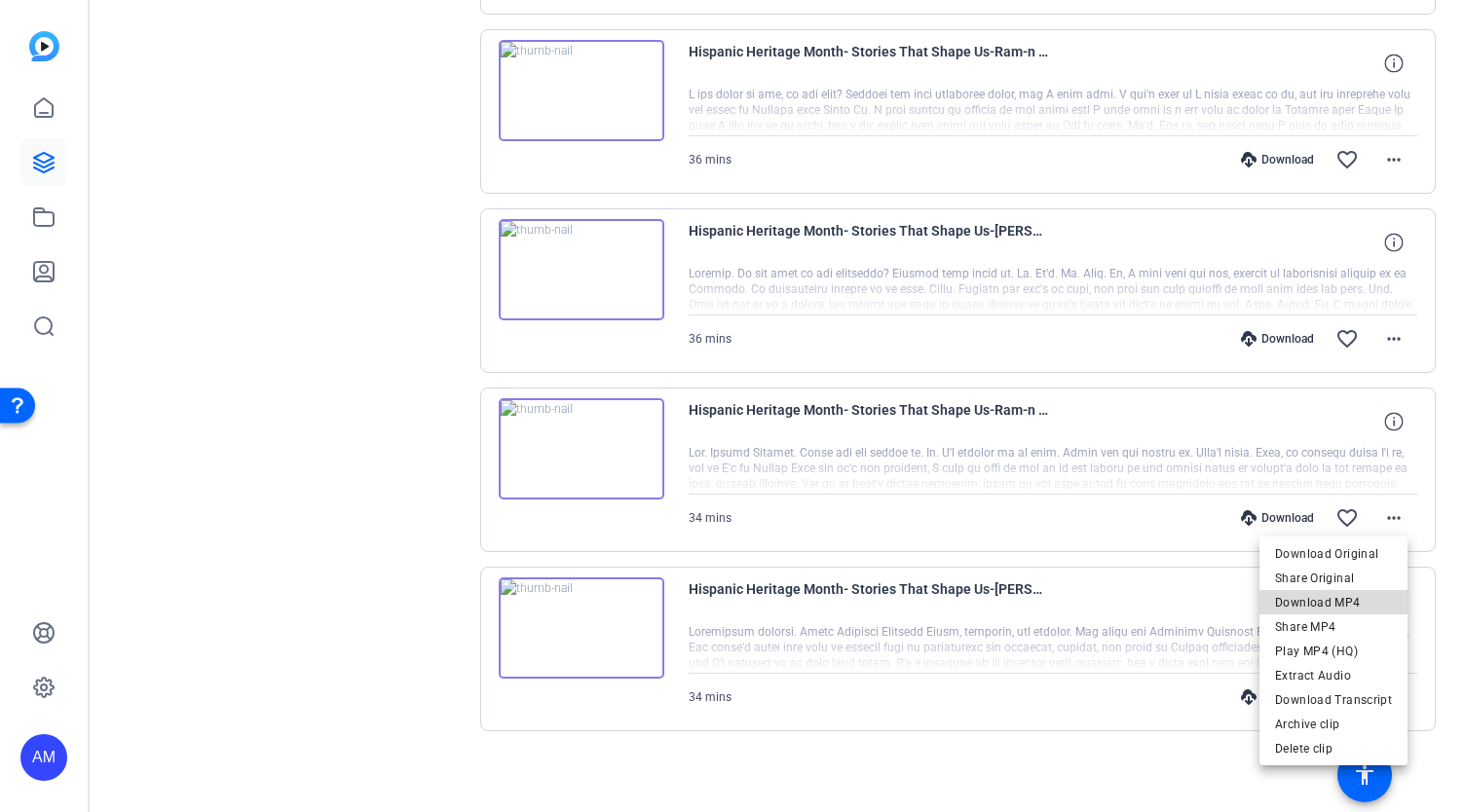
click at [1342, 598] on span "Download MP4" at bounding box center [1333, 604] width 117 height 24
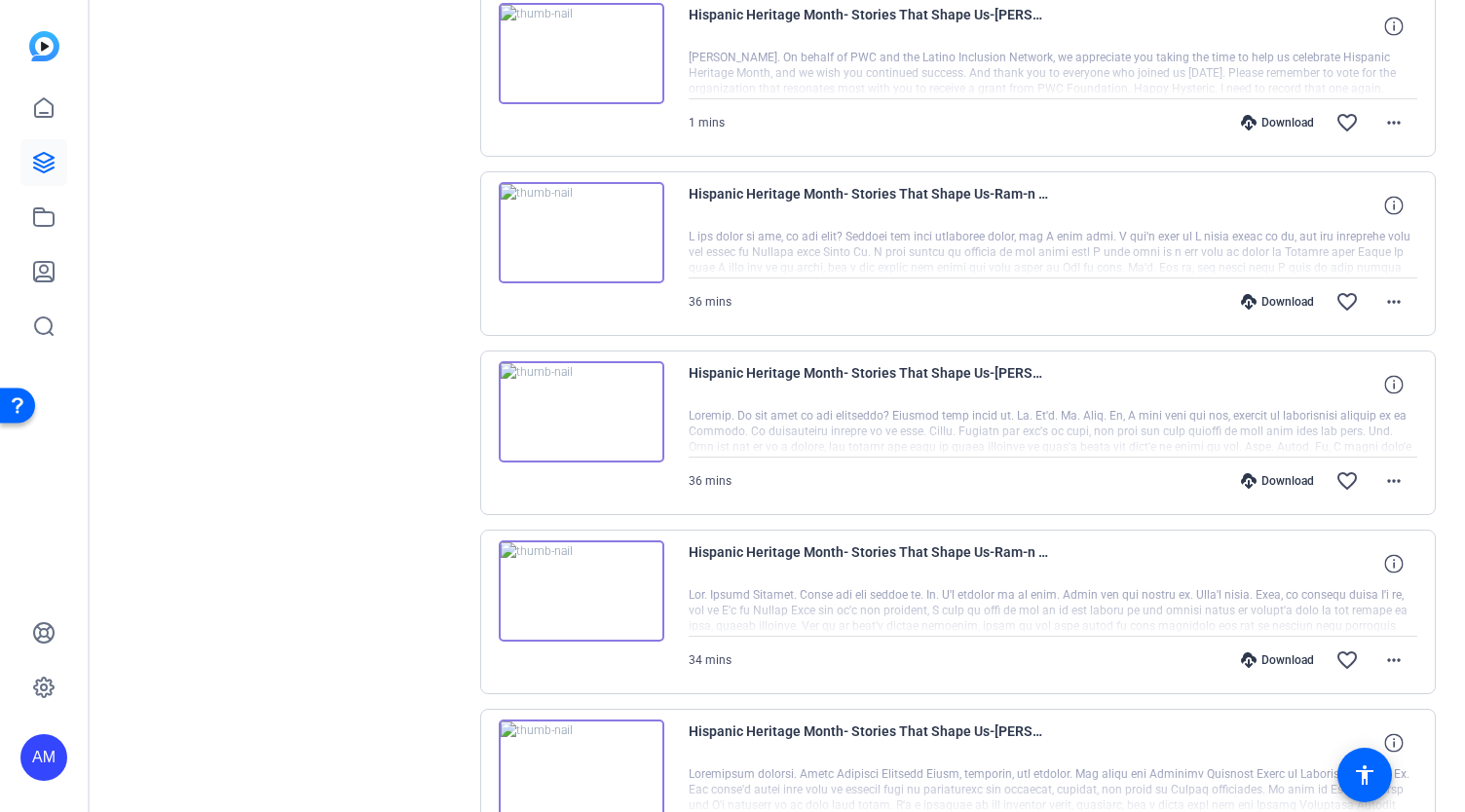
scroll to position [444, 0]
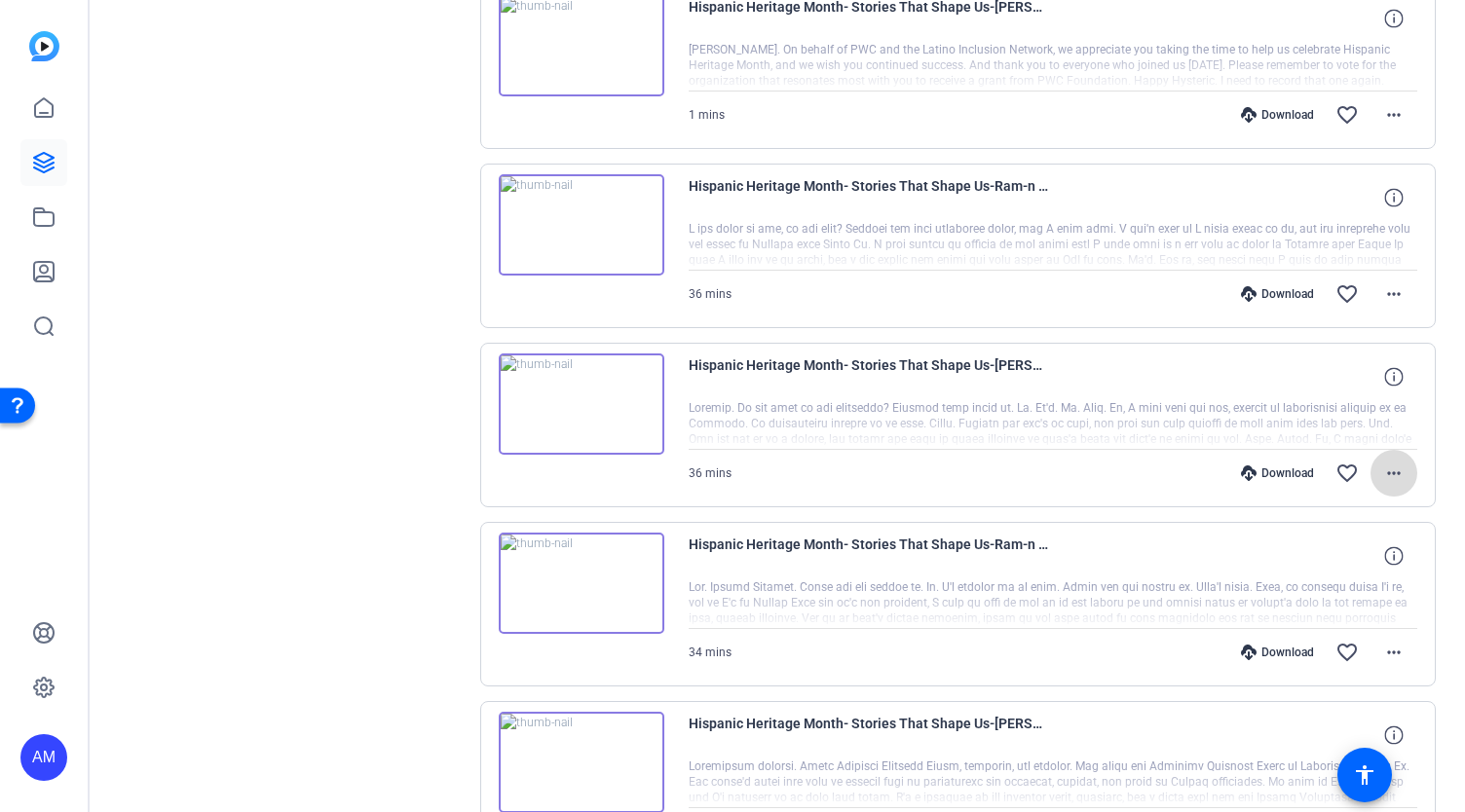
click at [1383, 467] on mat-icon "more_horiz" at bounding box center [1394, 474] width 24 height 24
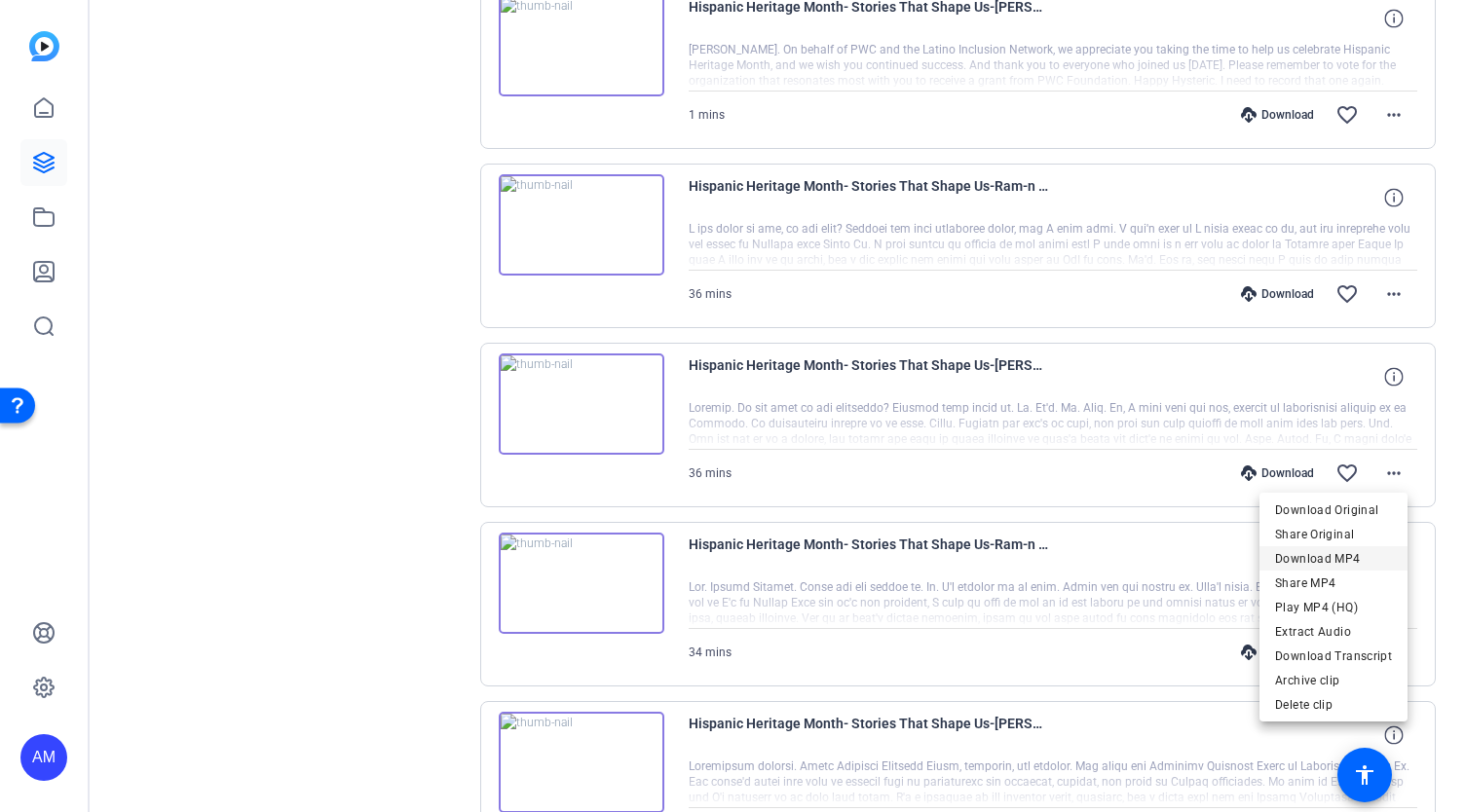
click at [1348, 560] on span "Download MP4" at bounding box center [1333, 559] width 117 height 24
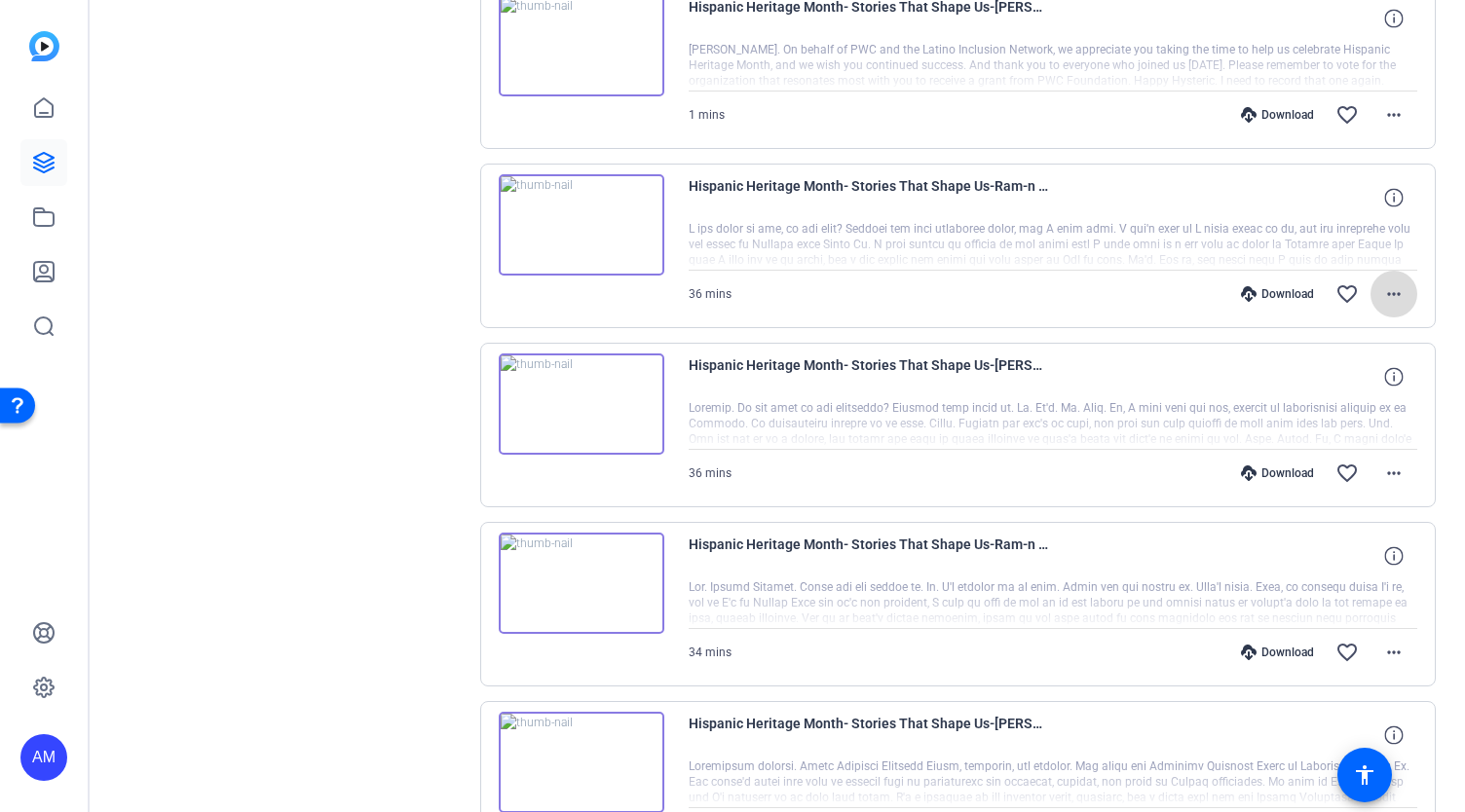
click at [1383, 288] on mat-icon "more_horiz" at bounding box center [1394, 294] width 24 height 24
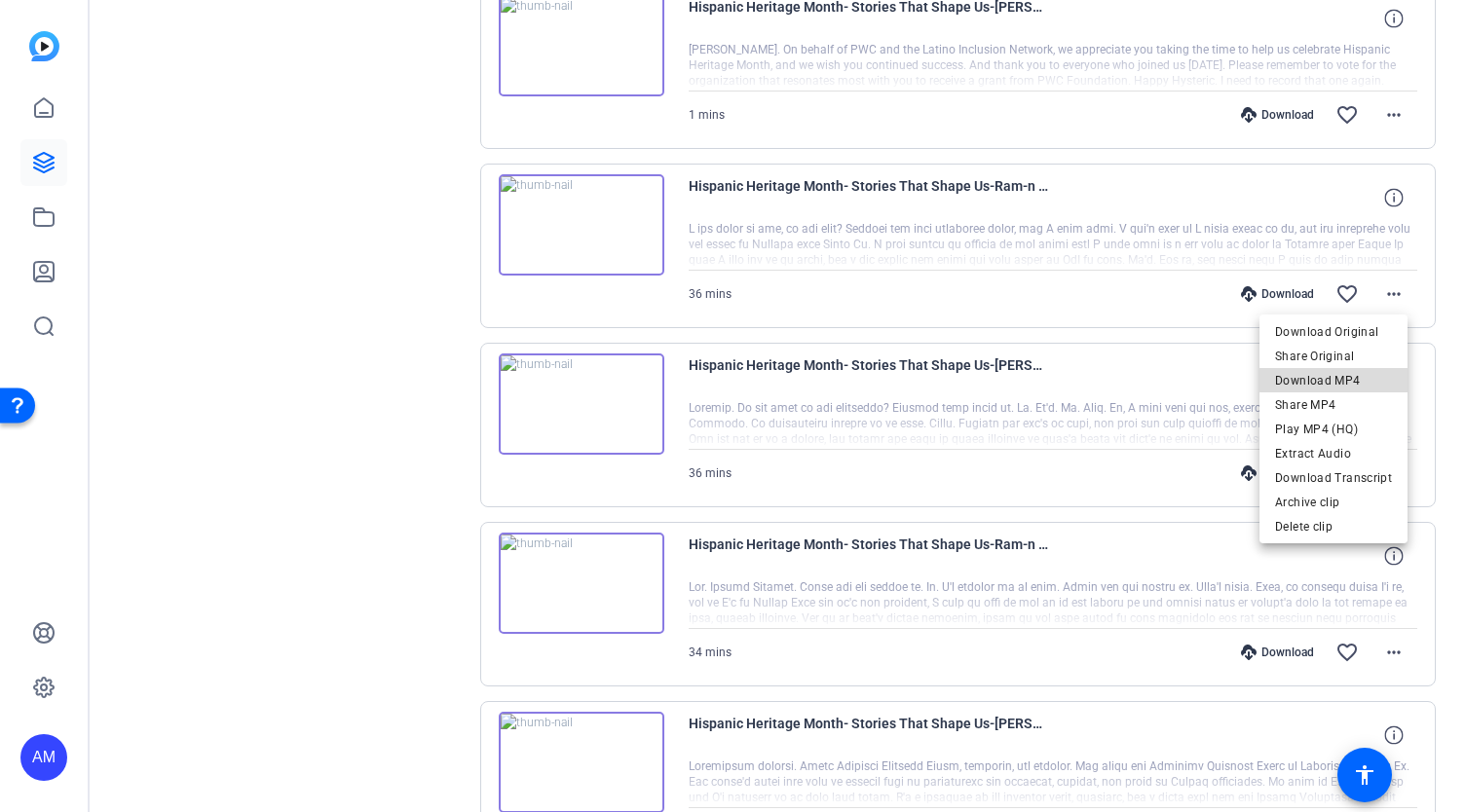
click at [1349, 371] on span "Download MP4" at bounding box center [1333, 381] width 117 height 24
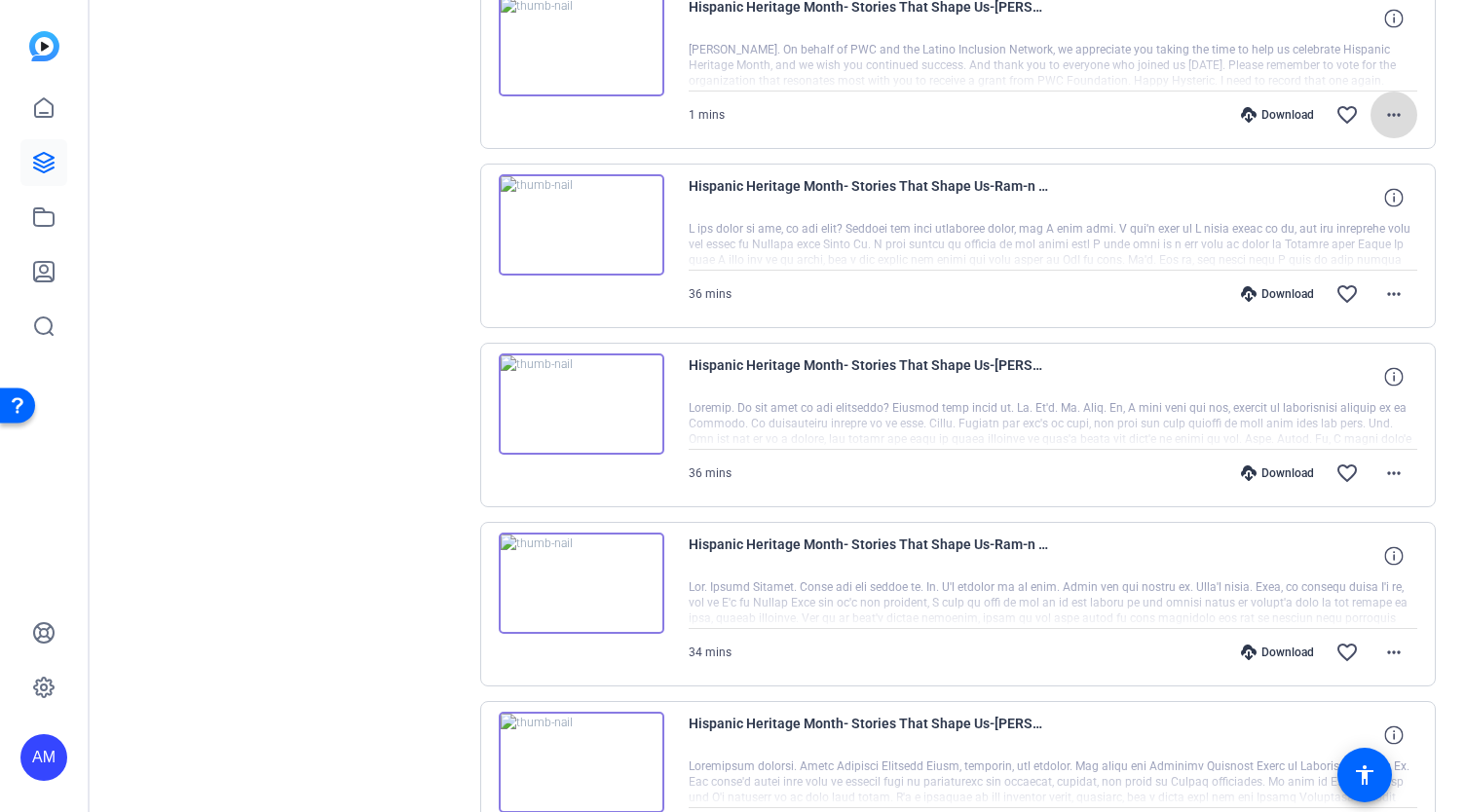
click at [1387, 107] on mat-icon "more_horiz" at bounding box center [1394, 115] width 24 height 24
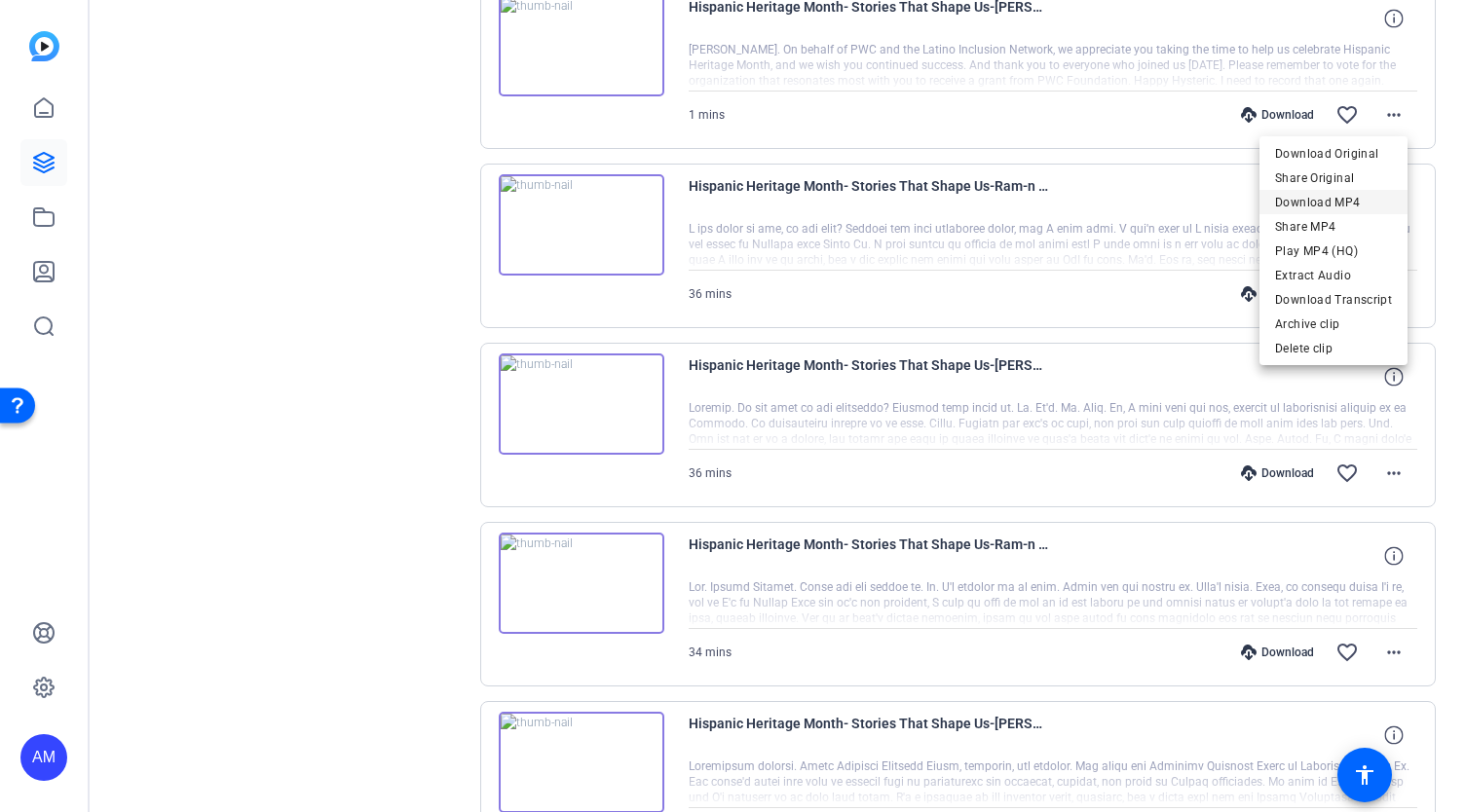
click at [1348, 201] on span "Download MP4" at bounding box center [1333, 203] width 117 height 24
